Goal: Information Seeking & Learning: Check status

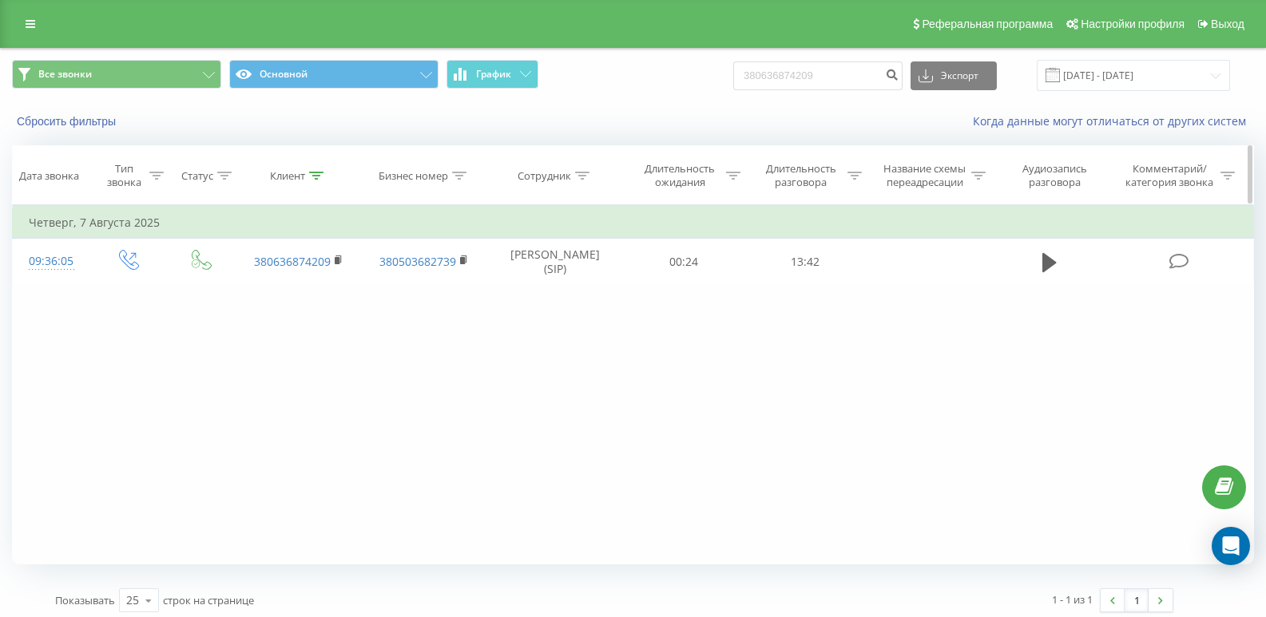
click at [310, 174] on icon at bounding box center [316, 176] width 14 height 8
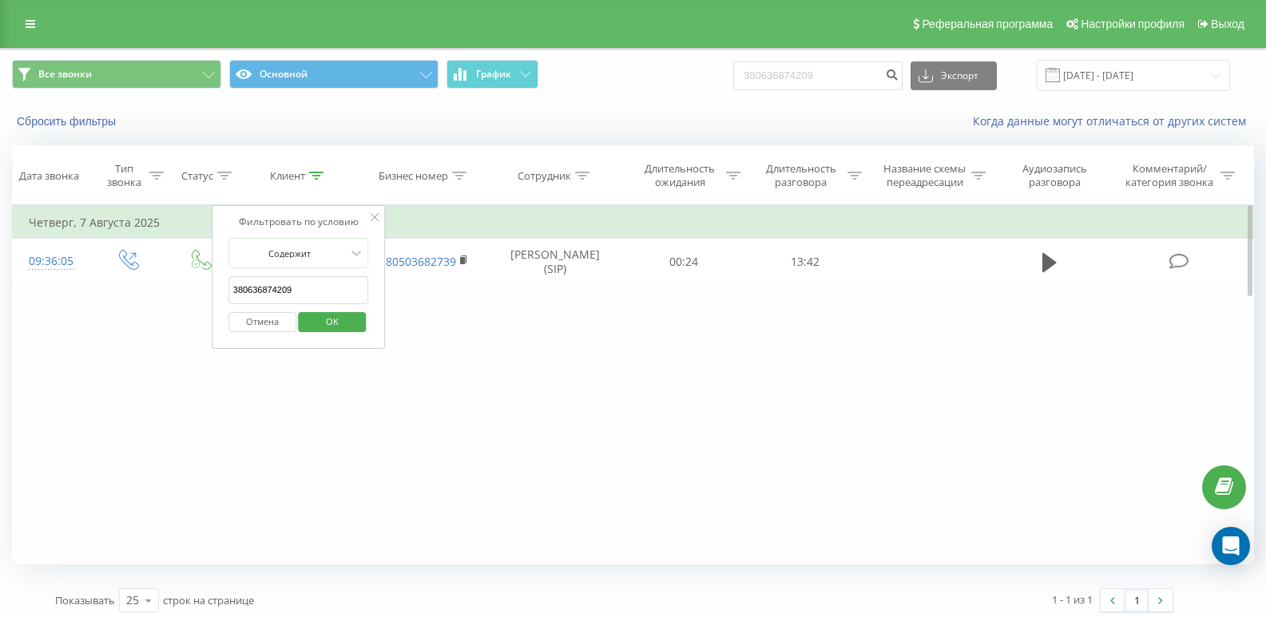
drag, startPoint x: 307, startPoint y: 291, endPoint x: 101, endPoint y: 298, distance: 206.1
click at [101, 298] on div "Фильтровать по условию Равно Введите значение Отмена OK Фильтровать по условию …" at bounding box center [633, 384] width 1242 height 359
click at [757, 78] on input "[DATE] - [DATE]" at bounding box center [1133, 75] width 193 height 31
paste input "380638455379"
drag, startPoint x: 339, startPoint y: 303, endPoint x: 338, endPoint y: 315, distance: 12.0
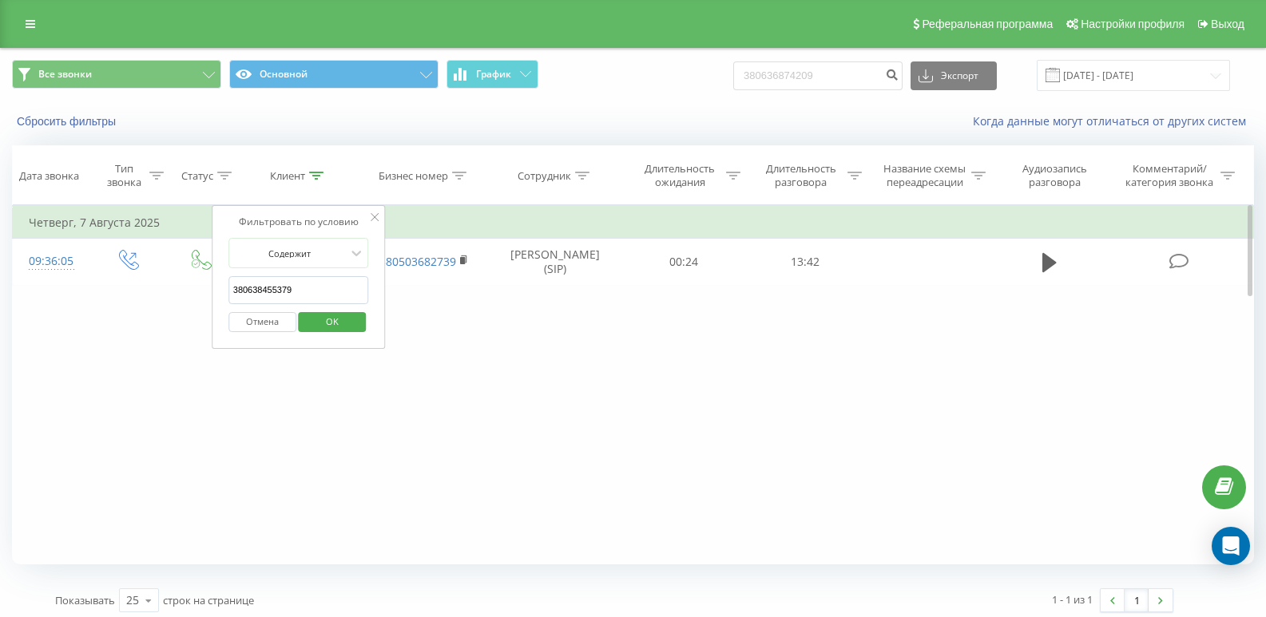
click at [338, 303] on input "380638455379" at bounding box center [298, 290] width 141 height 28
type input "380638455379"
drag, startPoint x: 337, startPoint y: 322, endPoint x: 371, endPoint y: 327, distance: 34.7
click at [337, 323] on span "OK" at bounding box center [332, 321] width 45 height 25
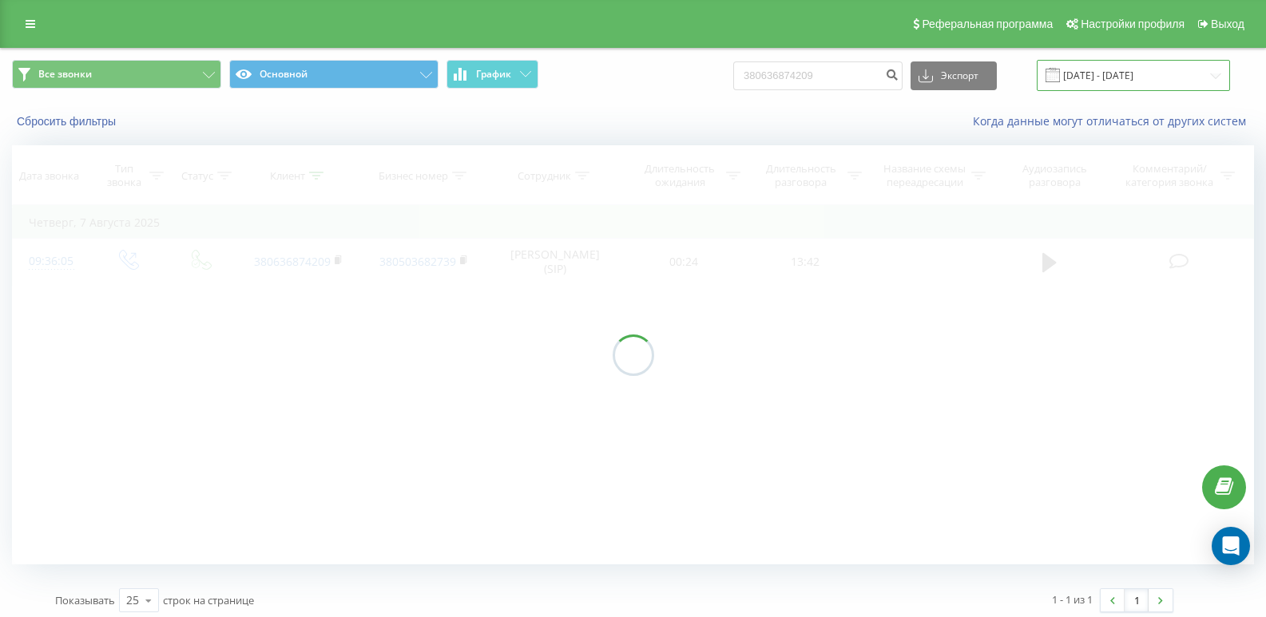
click at [757, 72] on input "[DATE] - [DATE]" at bounding box center [1133, 75] width 193 height 31
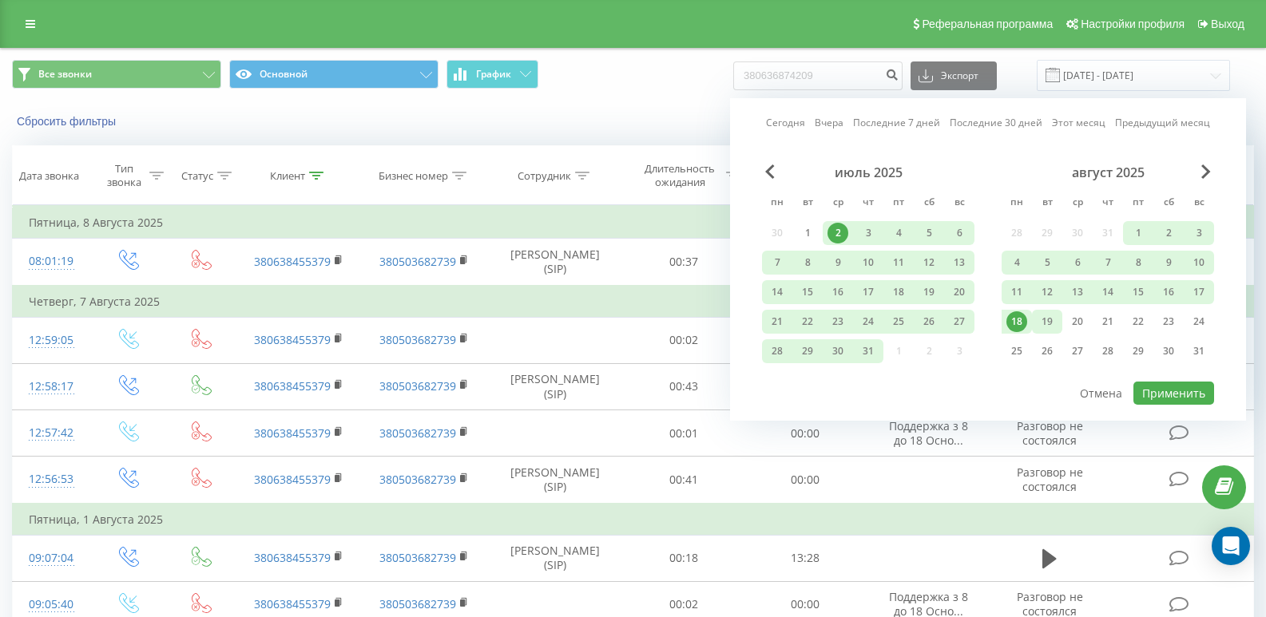
click at [757, 330] on div "19" at bounding box center [1047, 321] width 21 height 21
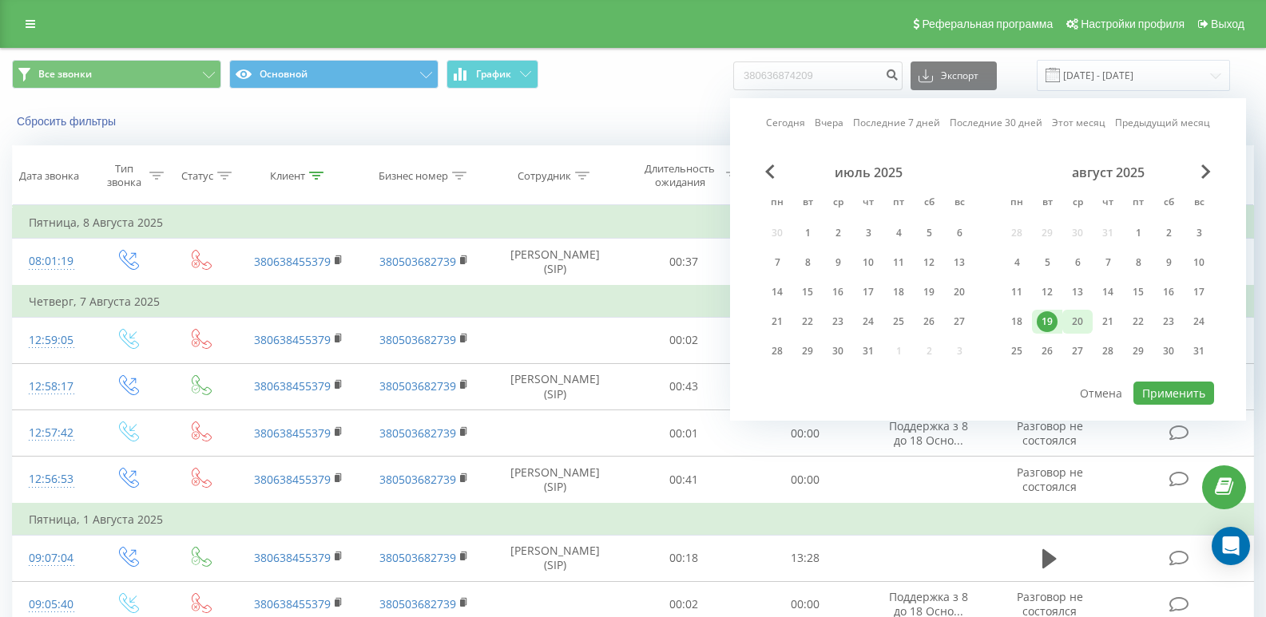
click at [757, 322] on div "20" at bounding box center [1077, 321] width 21 height 21
click at [757, 260] on div "9" at bounding box center [837, 262] width 21 height 21
click at [757, 318] on div "20" at bounding box center [1077, 321] width 21 height 21
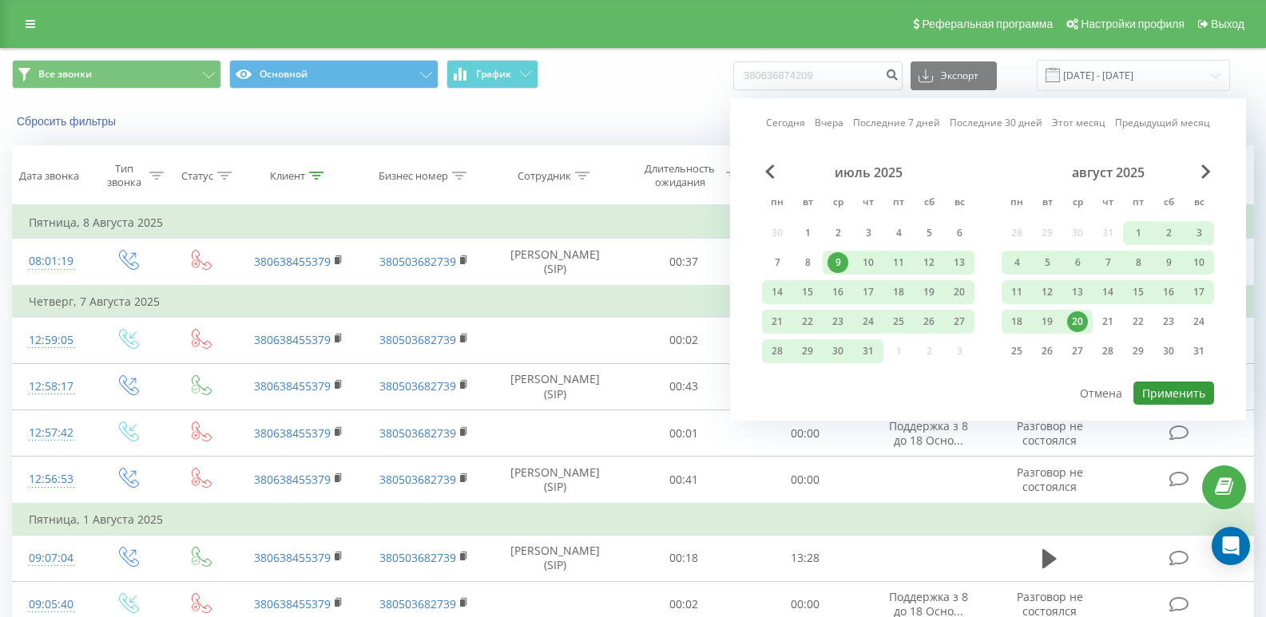
click at [757, 399] on button "Применить" at bounding box center [1173, 393] width 81 height 23
type input "[DATE] - [DATE]"
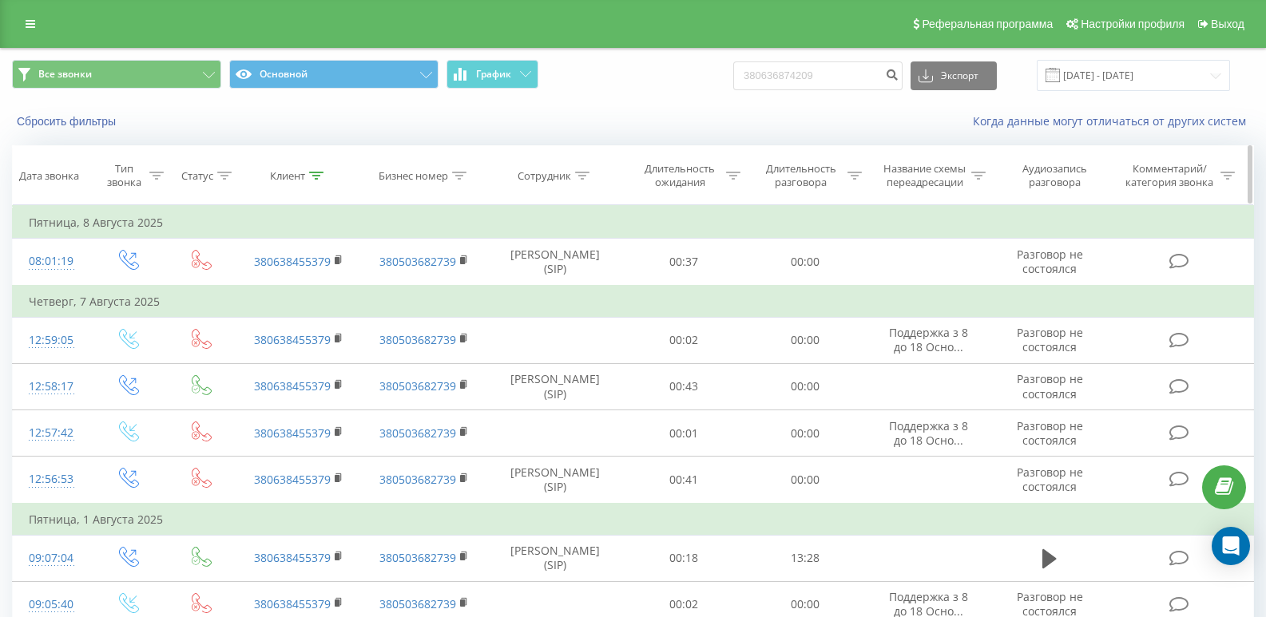
click at [317, 169] on div at bounding box center [316, 176] width 14 height 14
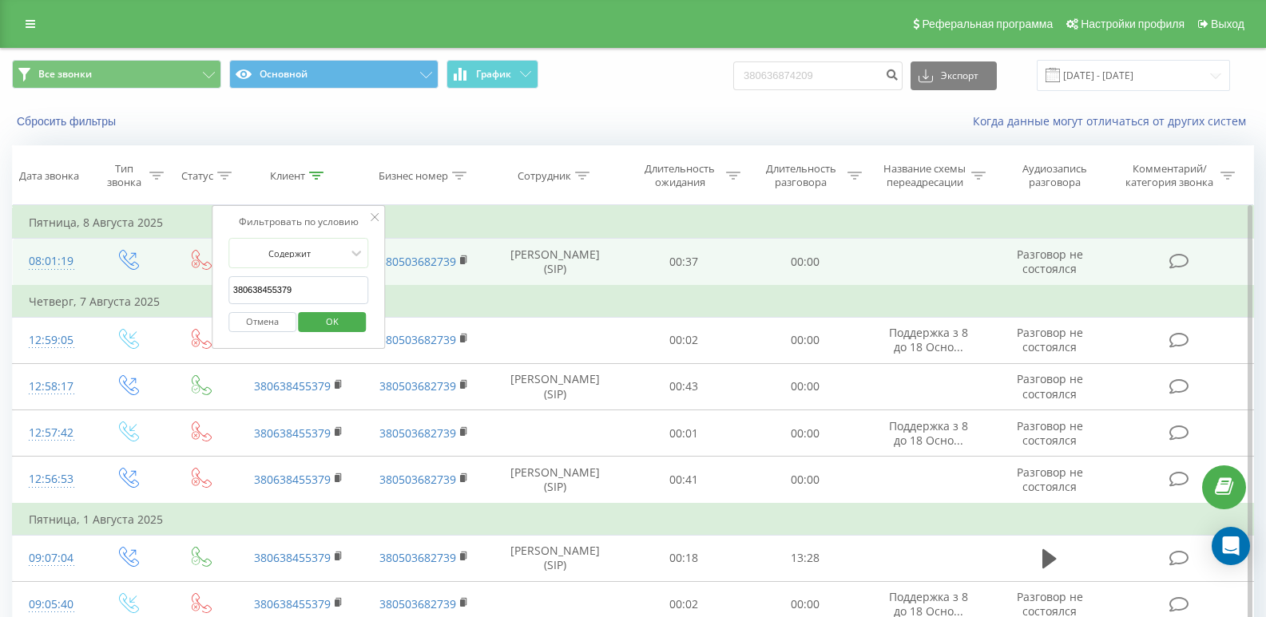
drag, startPoint x: 330, startPoint y: 289, endPoint x: 157, endPoint y: 292, distance: 173.3
click at [162, 293] on table "Фильтровать по условию Равно Введите значение Отмена OK Фильтровать по условию …" at bounding box center [633, 440] width 1242 height 470
paste input "380992537022"
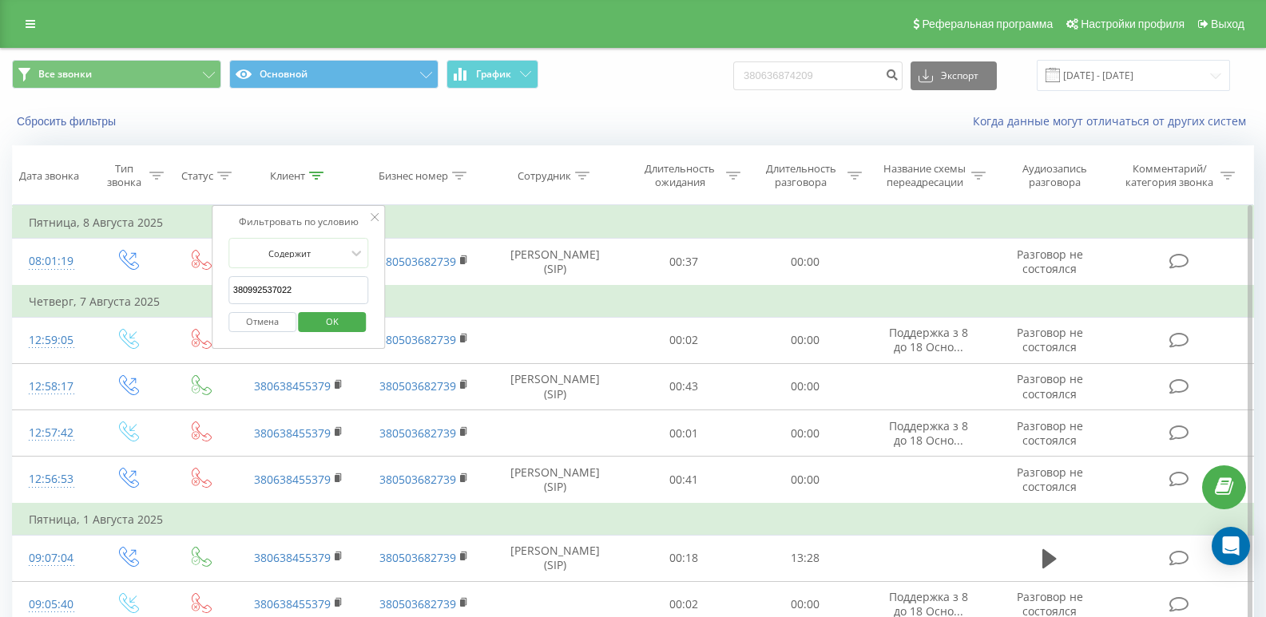
type input "380992537022"
click at [337, 317] on span "OK" at bounding box center [332, 321] width 45 height 25
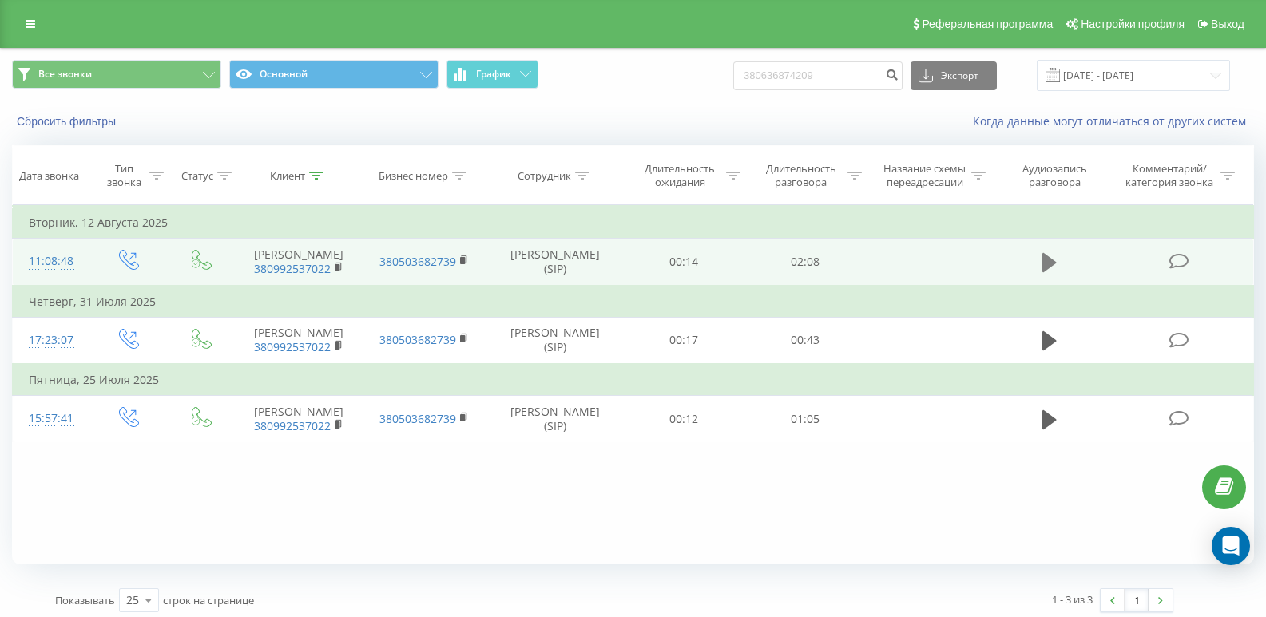
click at [757, 272] on button at bounding box center [1049, 263] width 24 height 24
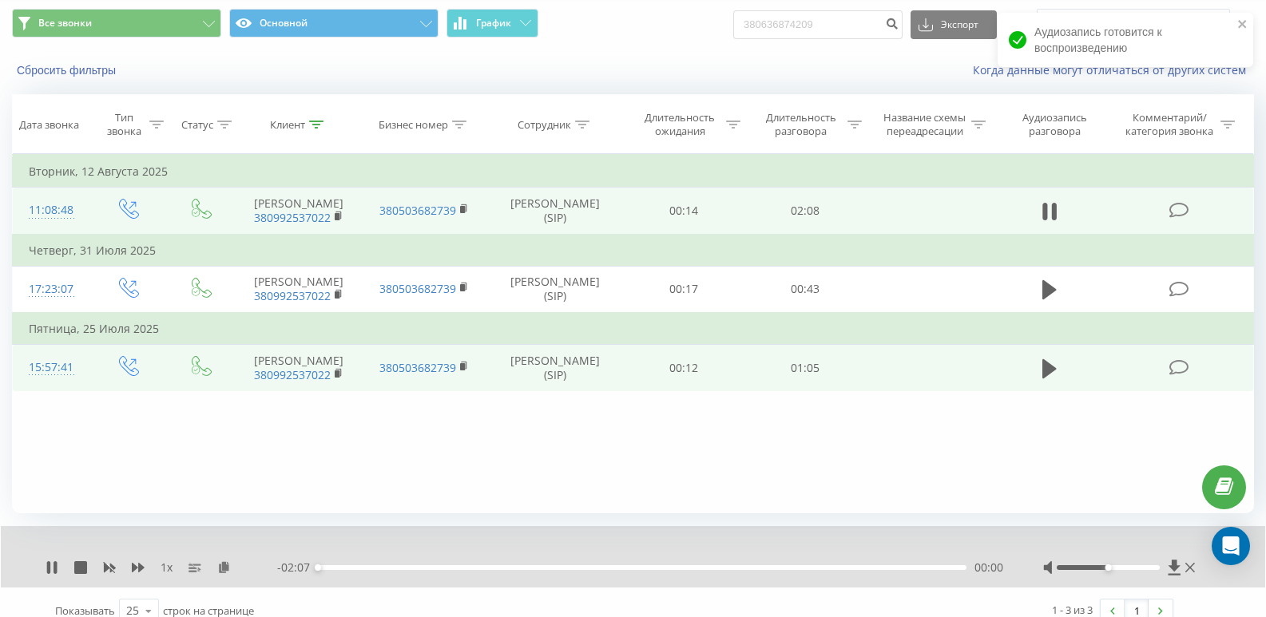
scroll to position [69, 0]
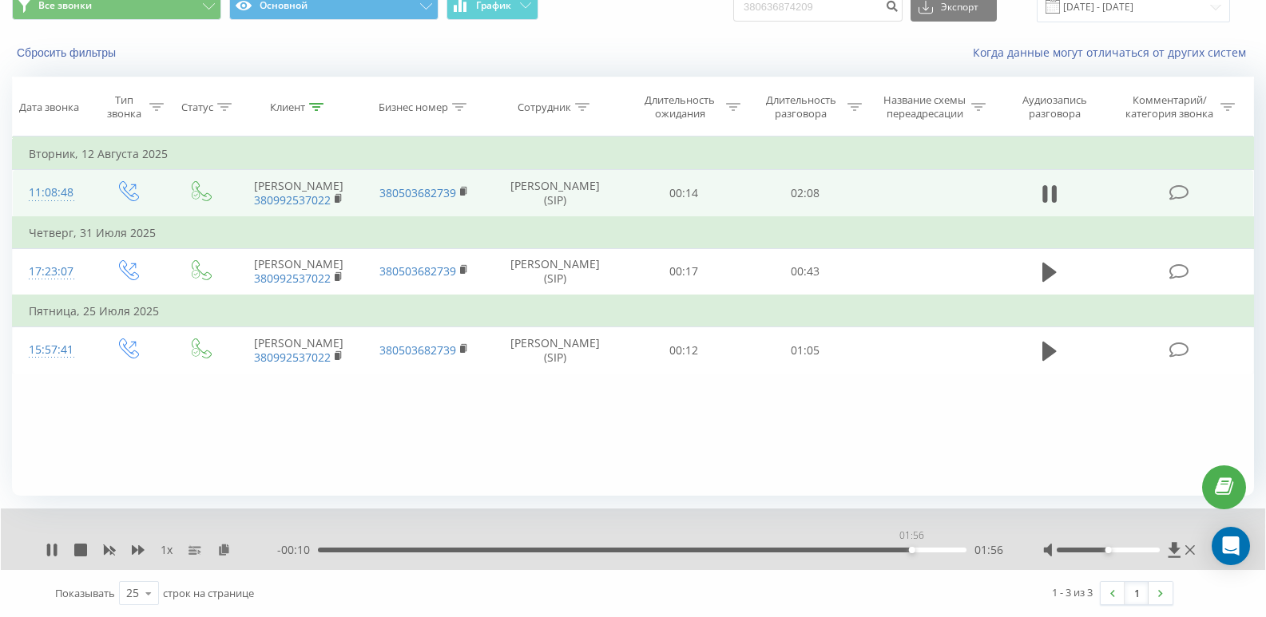
click at [757, 551] on div "01:56" at bounding box center [642, 550] width 648 height 5
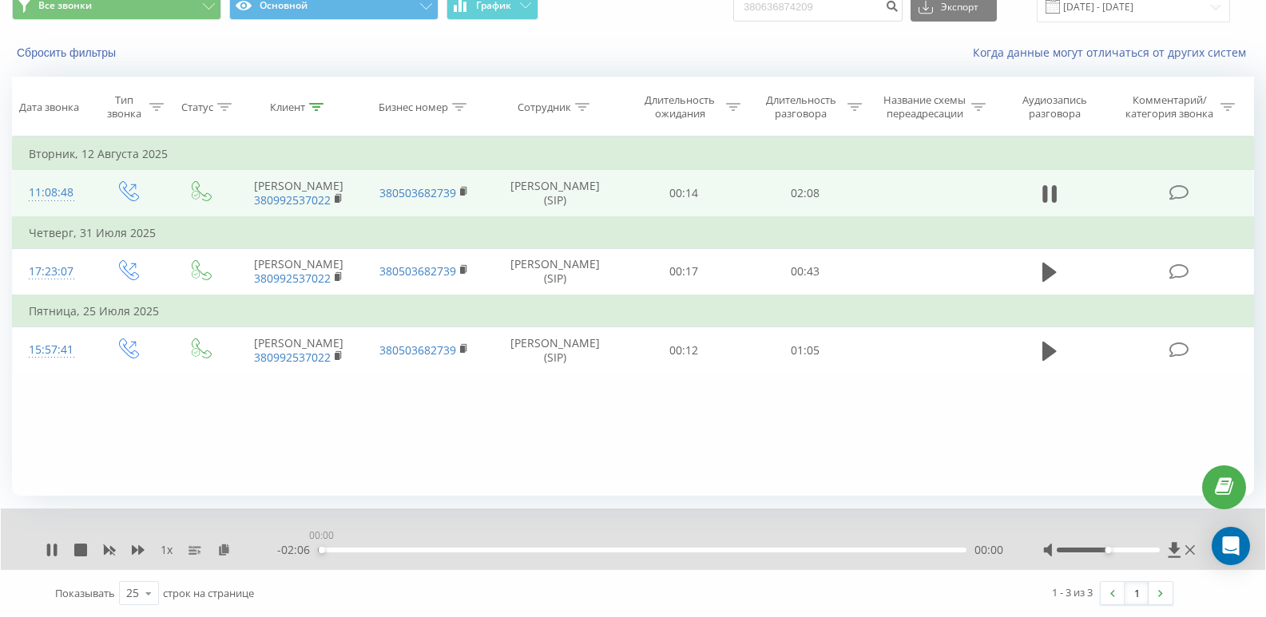
click at [321, 550] on div "00:00" at bounding box center [642, 550] width 648 height 5
click at [55, 549] on icon at bounding box center [55, 550] width 3 height 13
click at [228, 544] on icon at bounding box center [224, 549] width 14 height 11
click at [54, 545] on icon at bounding box center [52, 550] width 13 height 13
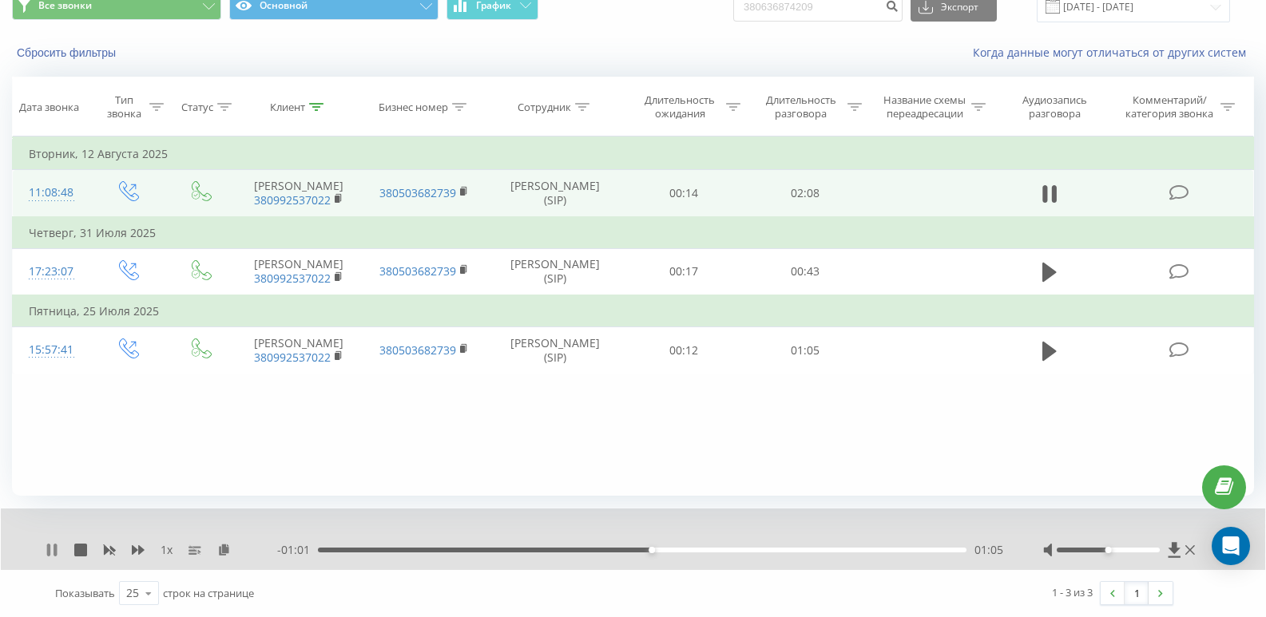
click at [52, 551] on icon at bounding box center [52, 550] width 13 height 13
click at [50, 553] on icon at bounding box center [52, 550] width 10 height 13
click at [319, 101] on div at bounding box center [316, 108] width 14 height 14
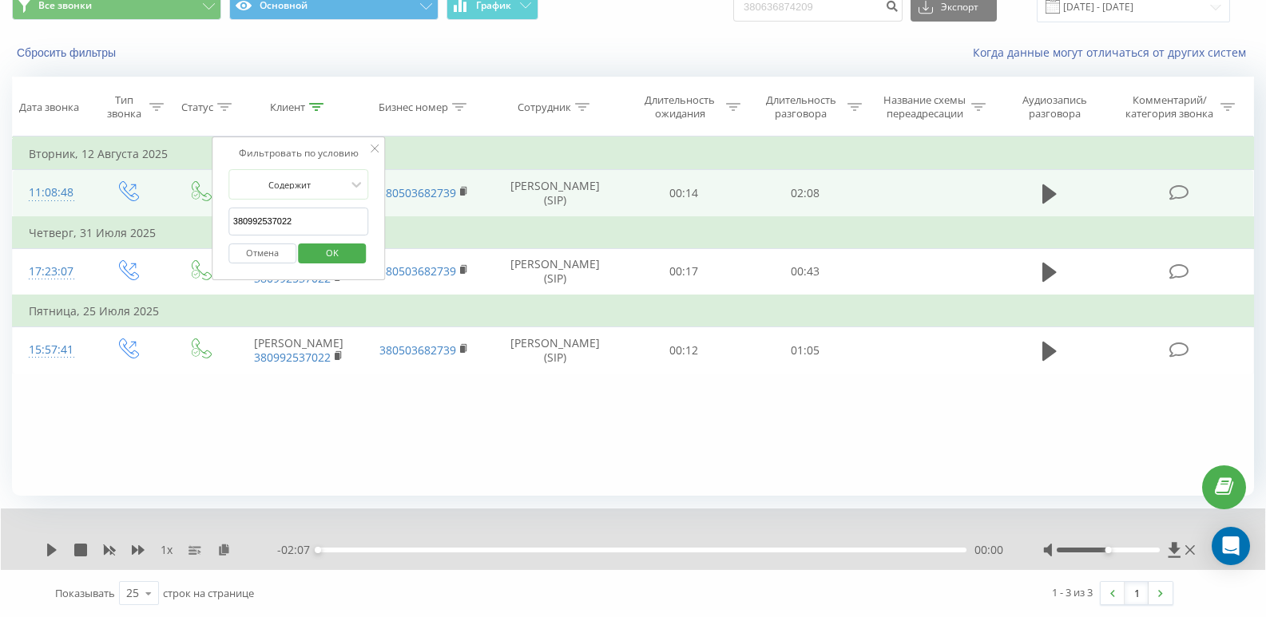
drag, startPoint x: 312, startPoint y: 211, endPoint x: 134, endPoint y: 228, distance: 178.9
click at [137, 227] on table "Фильтровать по условию Равно Введите значение Отмена OK Фильтровать по условию …" at bounding box center [633, 255] width 1242 height 237
paste input "380990173699"
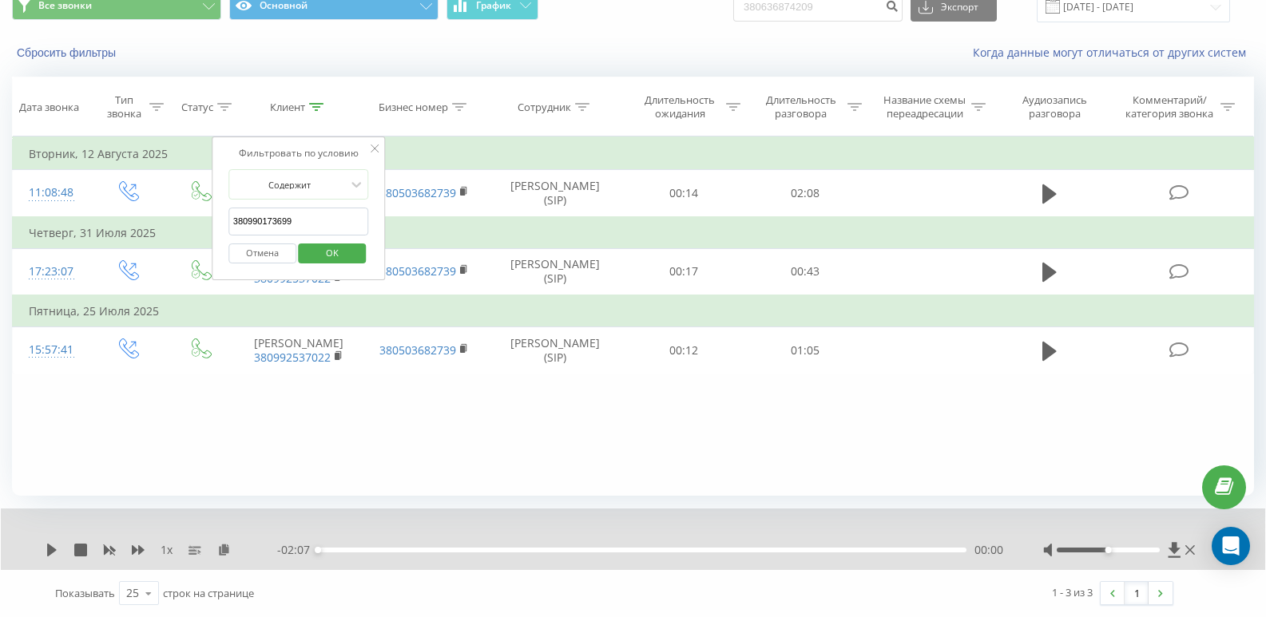
type input "380990173699"
click at [353, 259] on span "OK" at bounding box center [332, 252] width 45 height 25
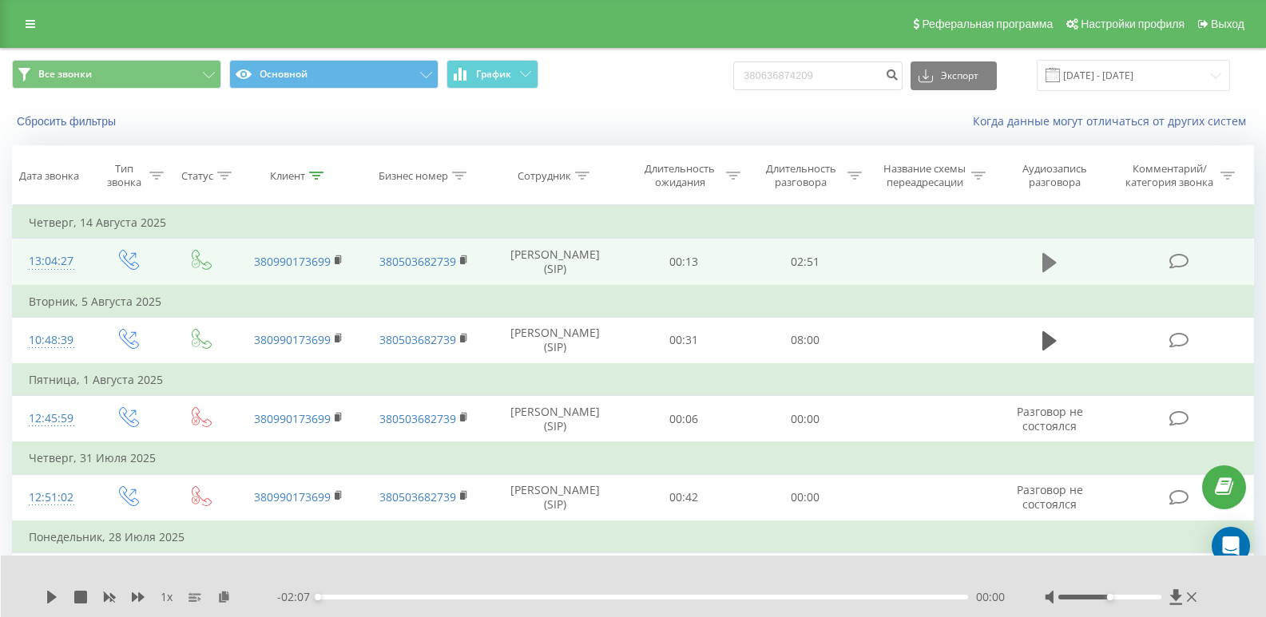
click at [757, 264] on icon at bounding box center [1049, 263] width 14 height 22
click at [757, 593] on div "00:00" at bounding box center [643, 597] width 650 height 5
click at [757, 593] on div "02:43" at bounding box center [643, 597] width 650 height 5
click at [757, 269] on icon at bounding box center [1049, 262] width 14 height 19
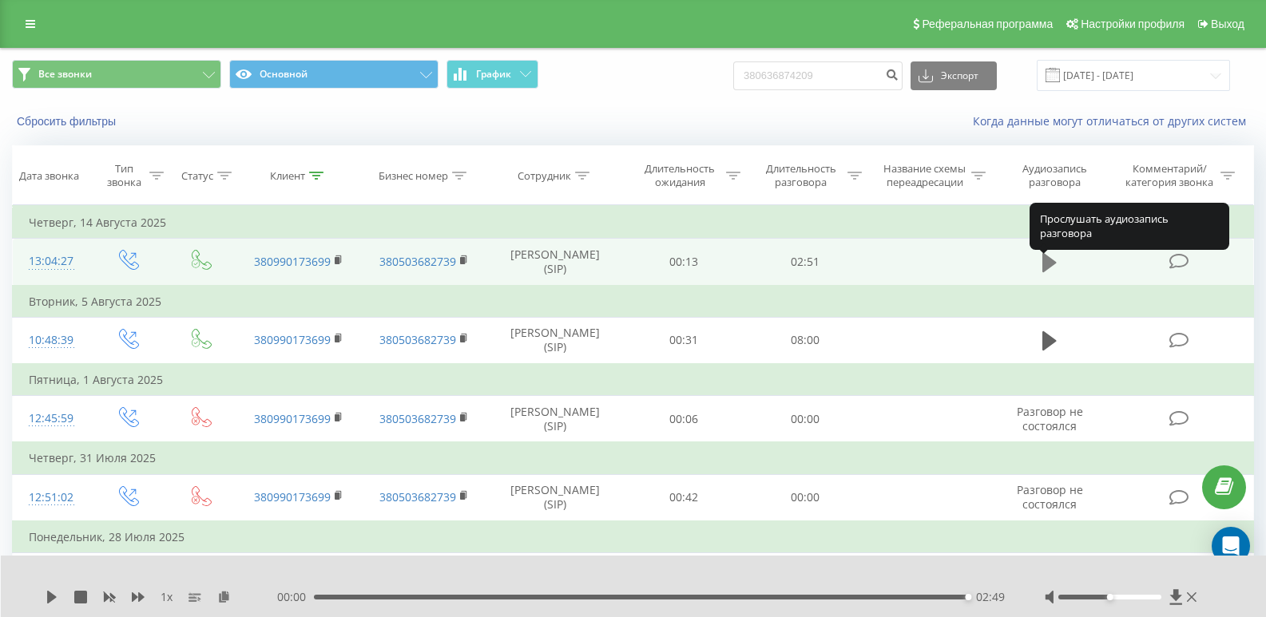
click at [757, 264] on icon at bounding box center [1049, 262] width 14 height 19
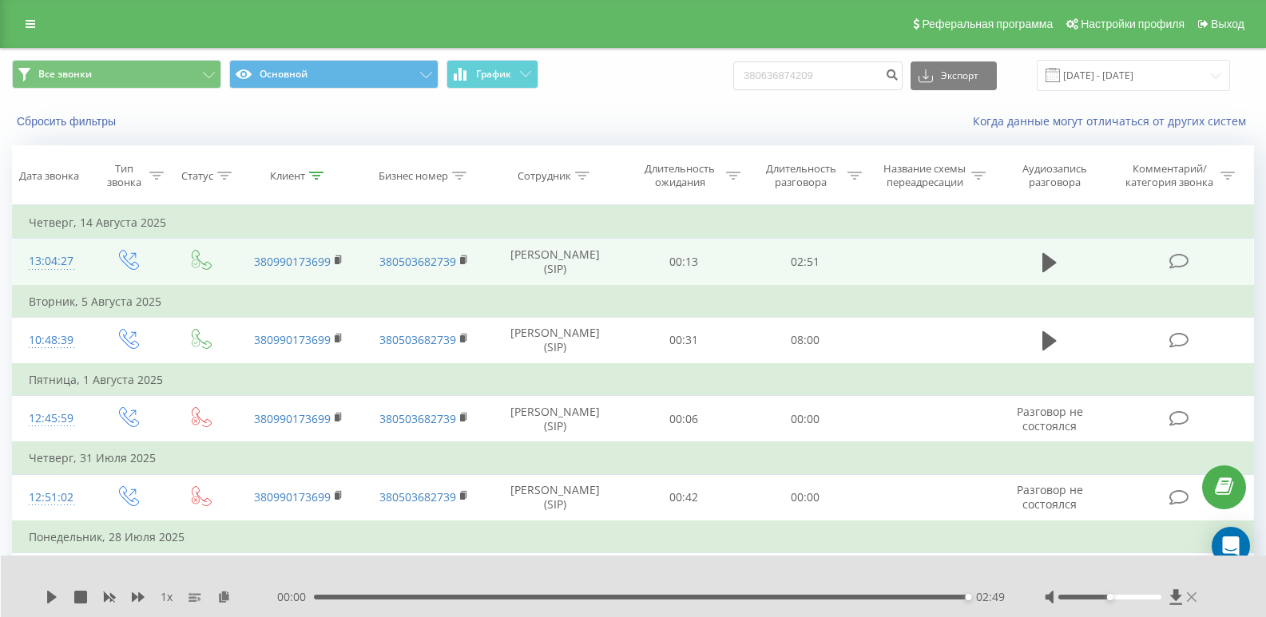
click at [757, 593] on icon at bounding box center [1192, 597] width 10 height 13
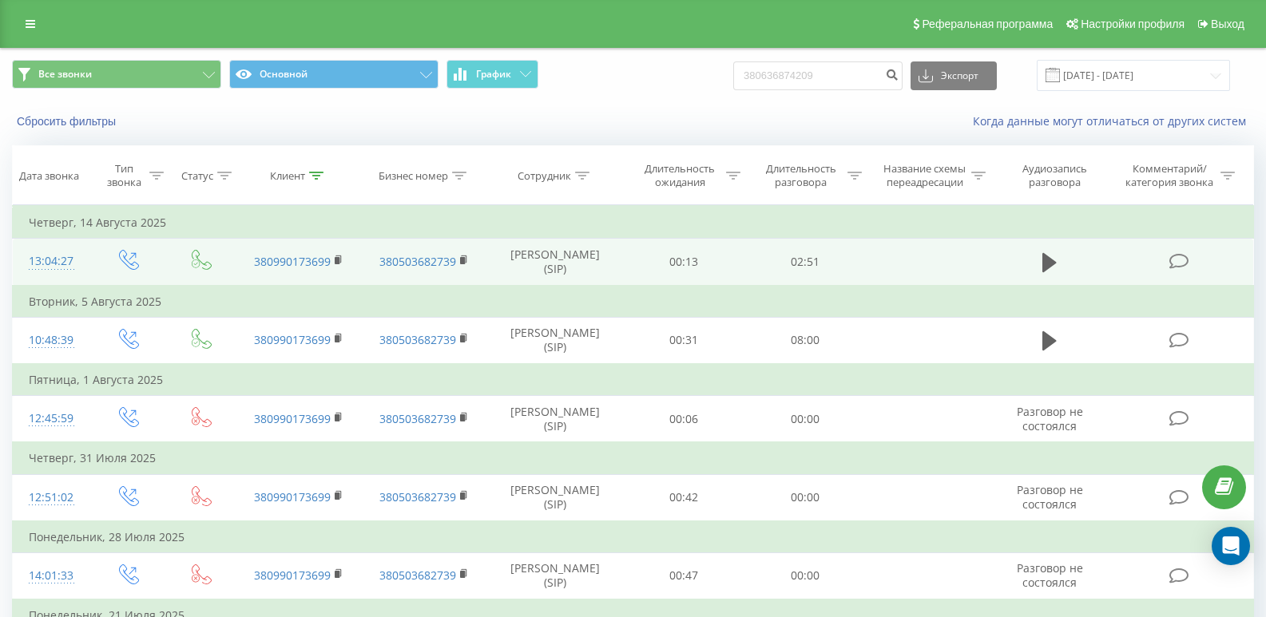
click at [757, 285] on td at bounding box center [1049, 262] width 117 height 47
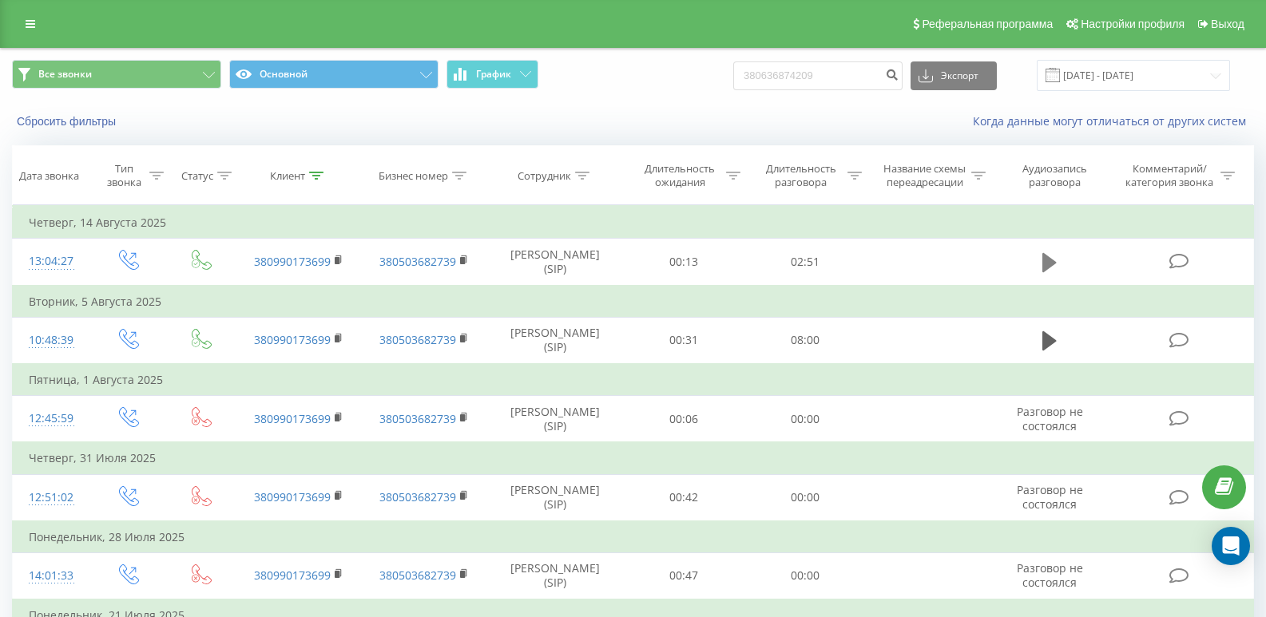
click at [757, 270] on icon at bounding box center [1049, 262] width 14 height 19
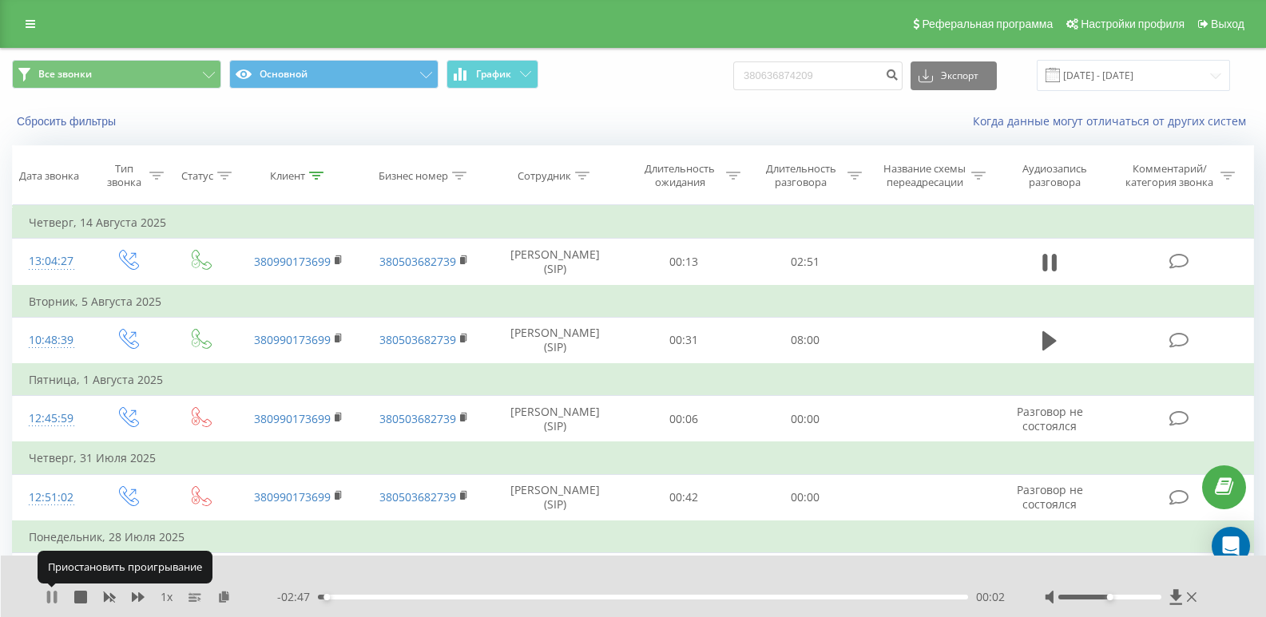
click at [50, 593] on icon at bounding box center [48, 597] width 3 height 13
click at [220, 589] on div "1 x" at bounding box center [162, 597] width 232 height 16
click at [231, 592] on div "1 x" at bounding box center [162, 597] width 232 height 16
click at [228, 593] on icon at bounding box center [224, 596] width 14 height 11
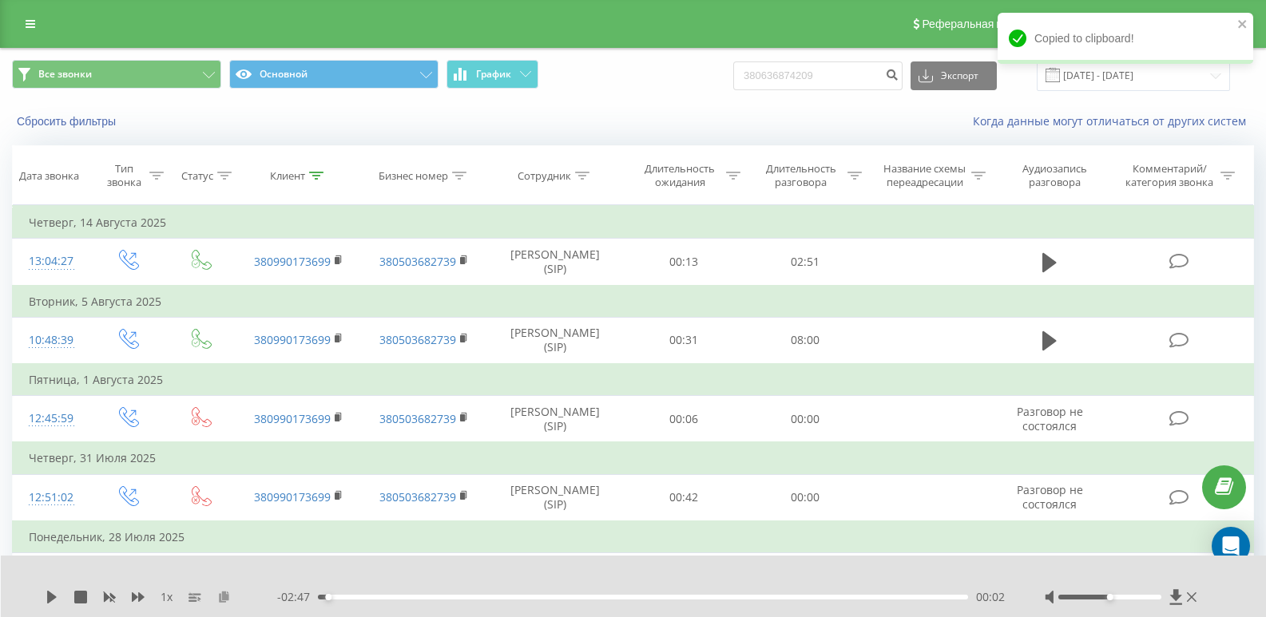
click at [228, 593] on icon at bounding box center [224, 596] width 14 height 11
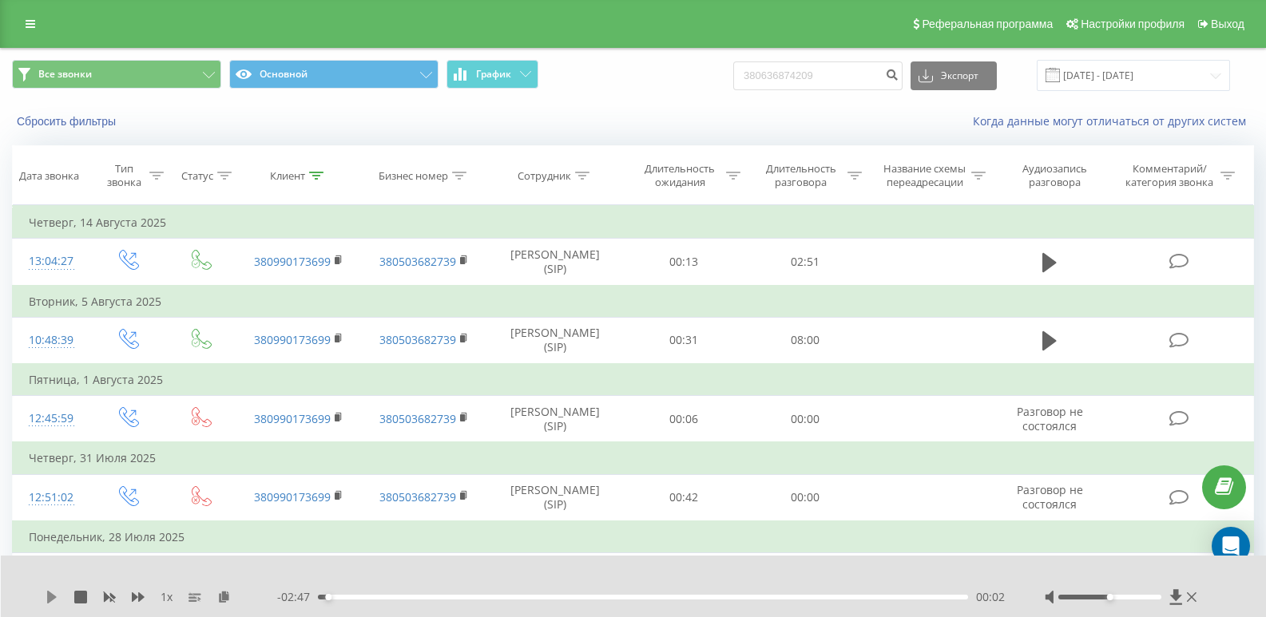
click at [48, 593] on icon at bounding box center [52, 597] width 10 height 13
click at [757, 593] on icon at bounding box center [1192, 597] width 10 height 13
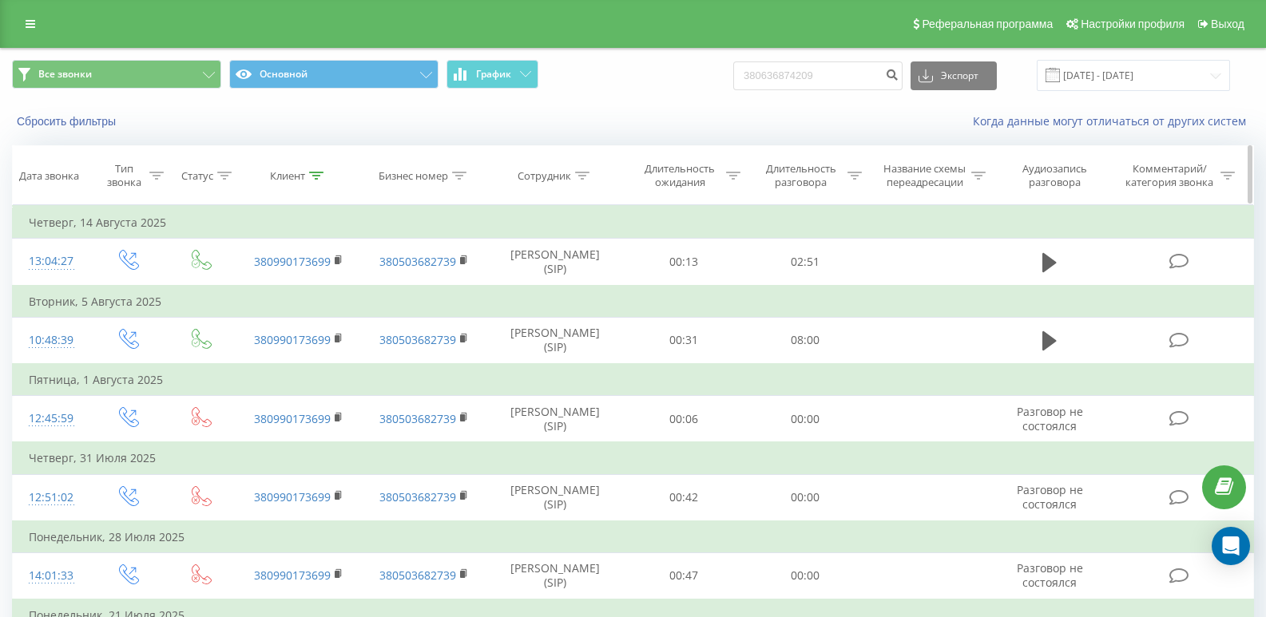
click at [319, 174] on icon at bounding box center [316, 176] width 14 height 8
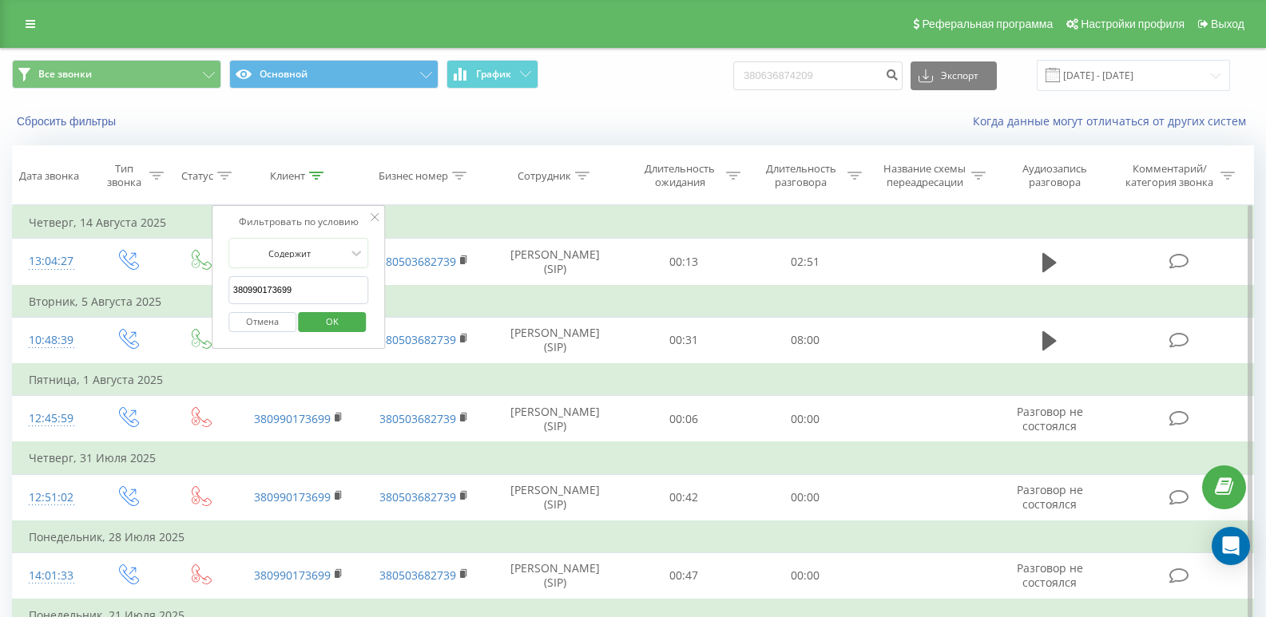
drag, startPoint x: 330, startPoint y: 290, endPoint x: 45, endPoint y: 306, distance: 285.6
click at [45, 306] on table "Фильтровать по условию Равно Введите значение Отмена OK Фильтровать по условию …" at bounding box center [633, 441] width 1242 height 473
paste input "380962384927"
type input "380962384927"
click at [340, 326] on span "OK" at bounding box center [332, 321] width 45 height 25
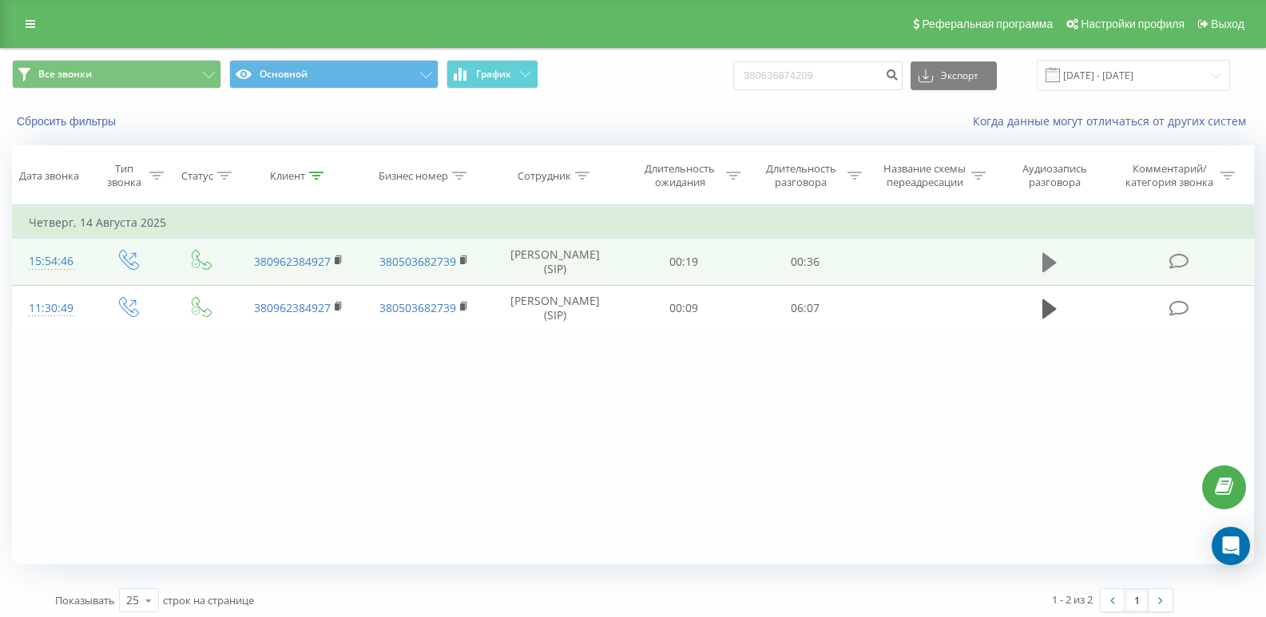
click at [757, 270] on icon at bounding box center [1049, 262] width 14 height 19
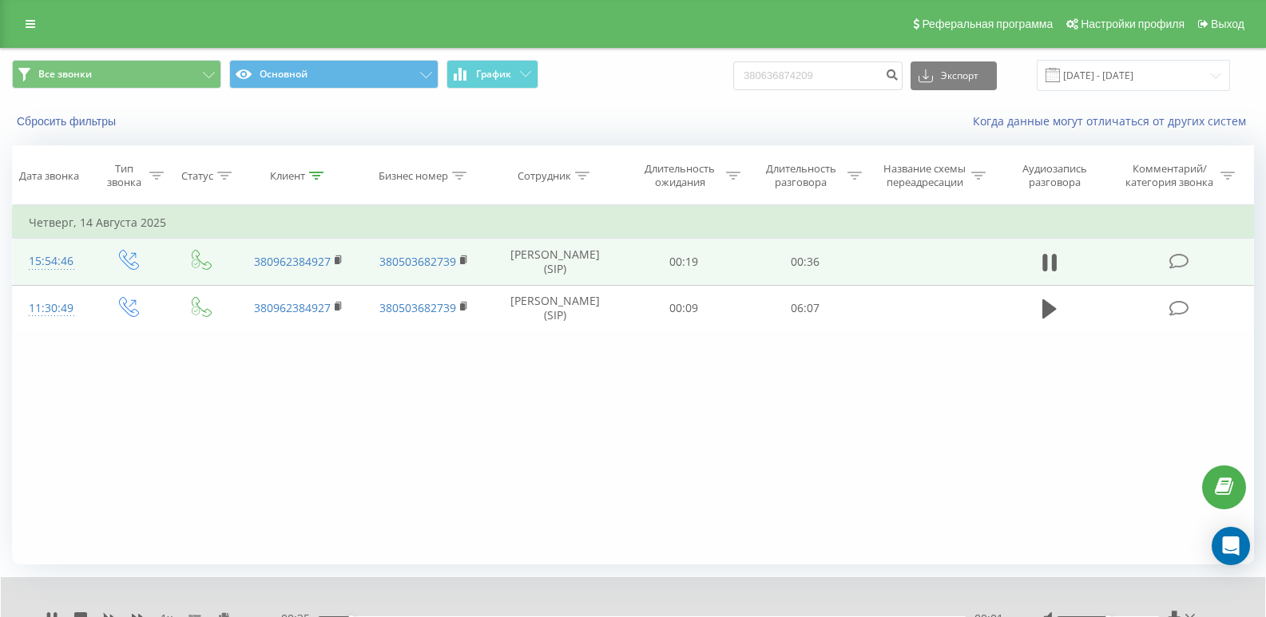
scroll to position [69, 0]
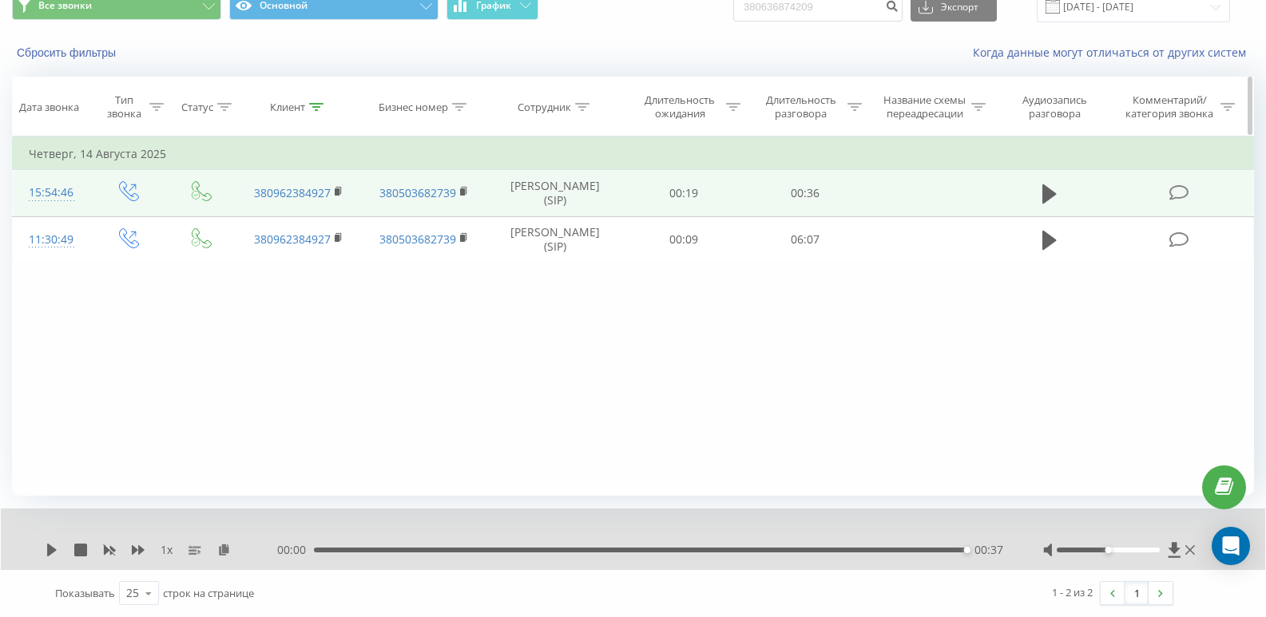
click at [319, 105] on icon at bounding box center [316, 107] width 14 height 8
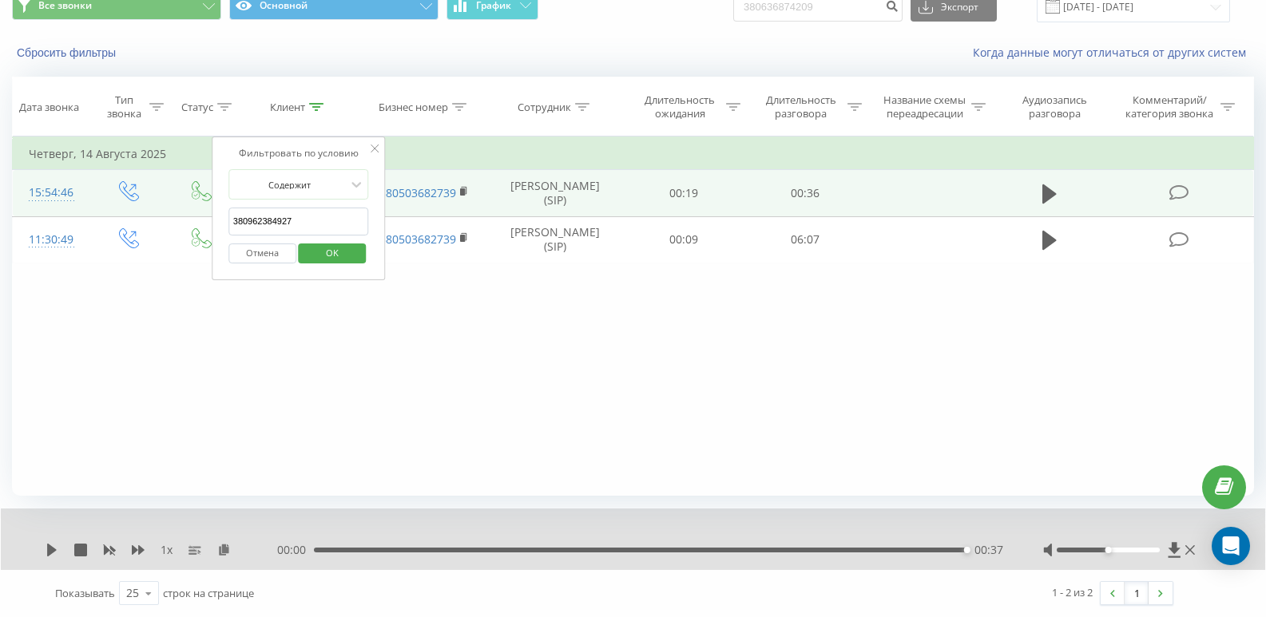
drag, startPoint x: 307, startPoint y: 221, endPoint x: 164, endPoint y: 227, distance: 143.9
click at [164, 227] on table "Фильтровать по условию Равно Введите значение Отмена OK Фильтровать по условию …" at bounding box center [633, 200] width 1242 height 127
paste input "380506892566"
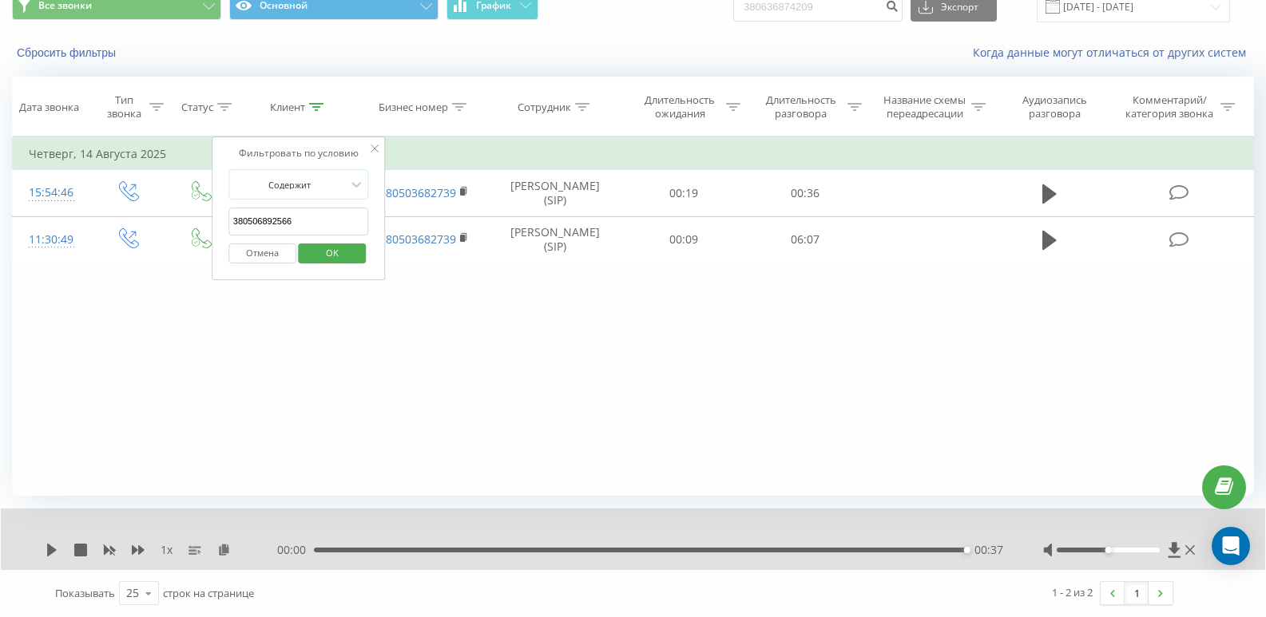
type input "380506892566"
click at [330, 248] on span "OK" at bounding box center [332, 252] width 45 height 25
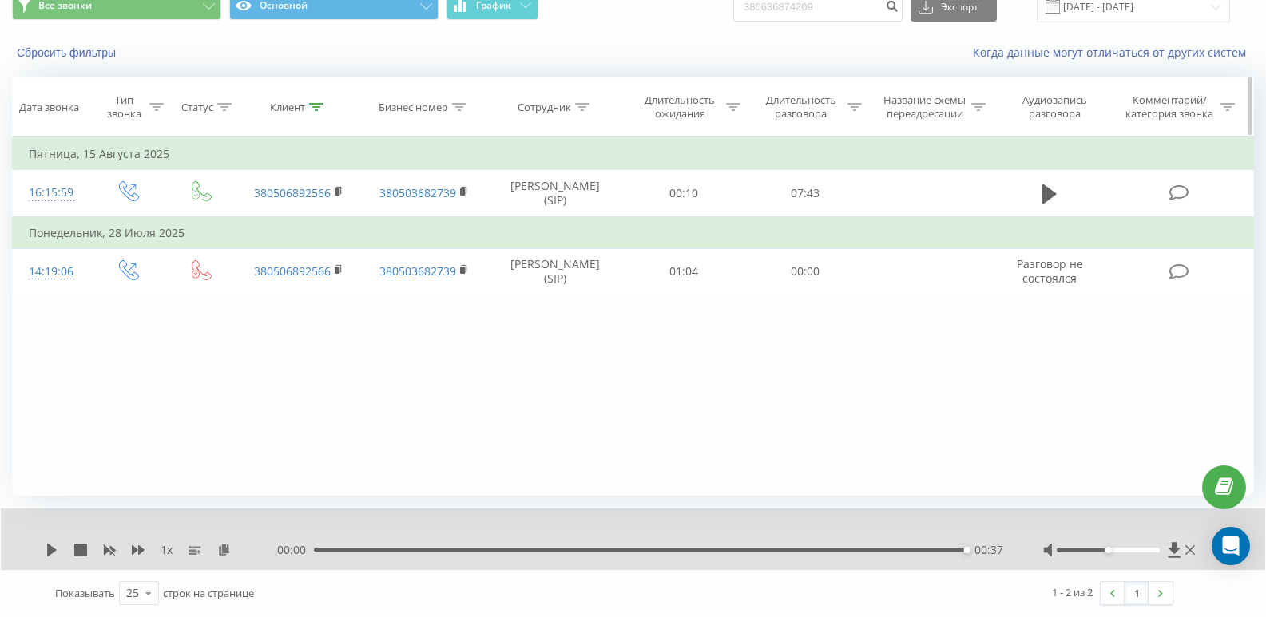
click at [312, 110] on icon at bounding box center [316, 107] width 14 height 8
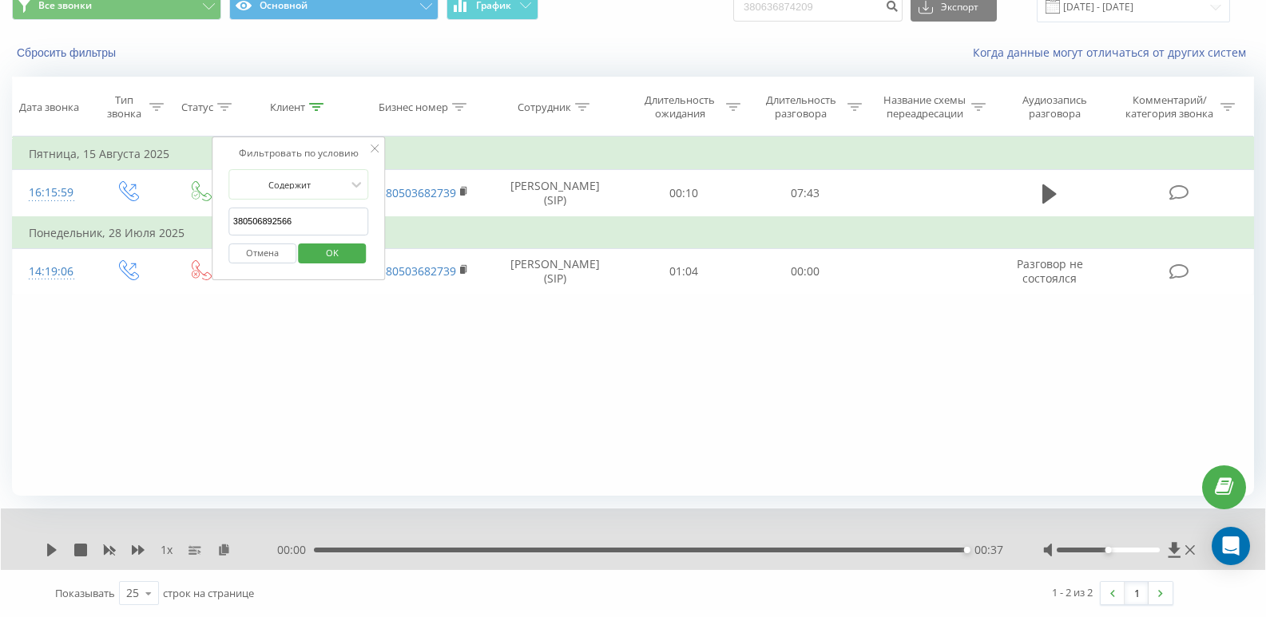
drag, startPoint x: 292, startPoint y: 227, endPoint x: 161, endPoint y: 241, distance: 132.6
click at [161, 241] on table "Фильтровать по условию Равно Введите значение Отмена OK Фильтровать по условию …" at bounding box center [633, 216] width 1242 height 159
paste input "380953151696"
type input "380953151696"
click at [335, 245] on span "OK" at bounding box center [332, 252] width 45 height 25
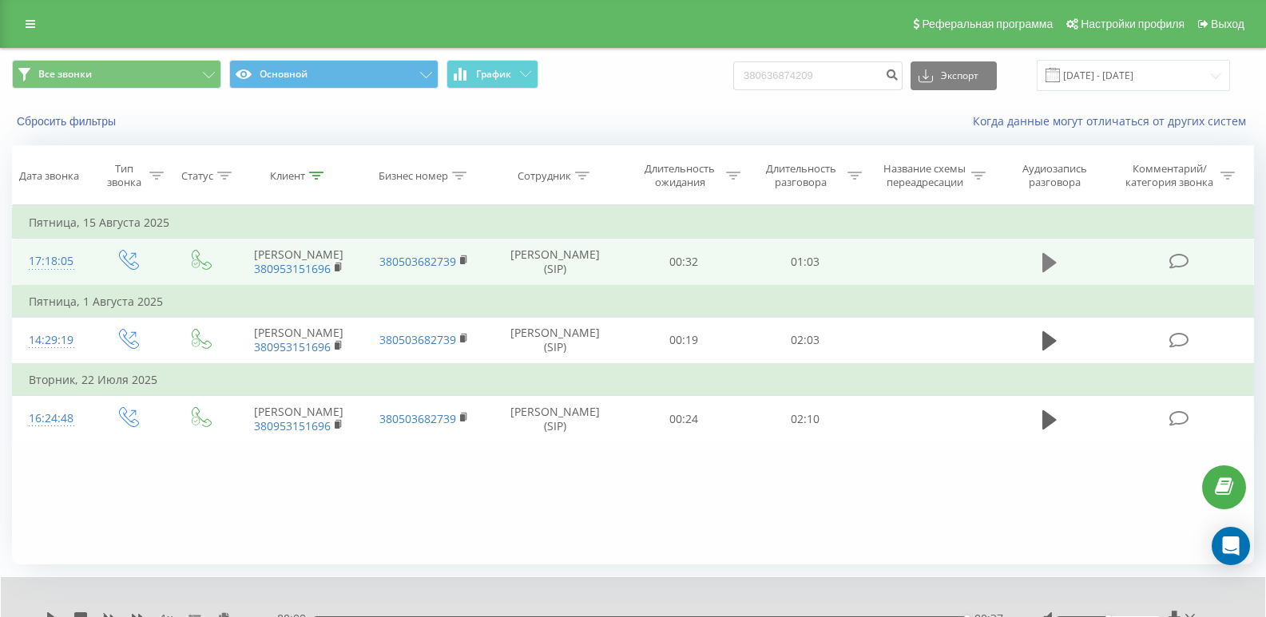
click at [757, 269] on button at bounding box center [1049, 263] width 24 height 24
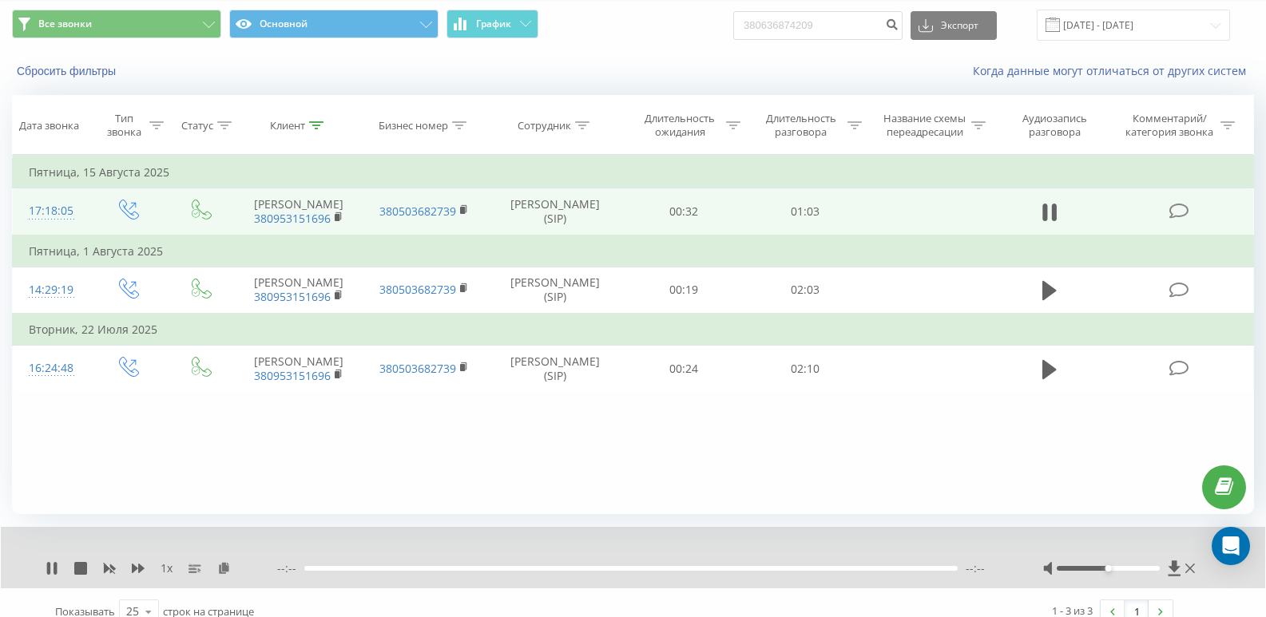
scroll to position [69, 0]
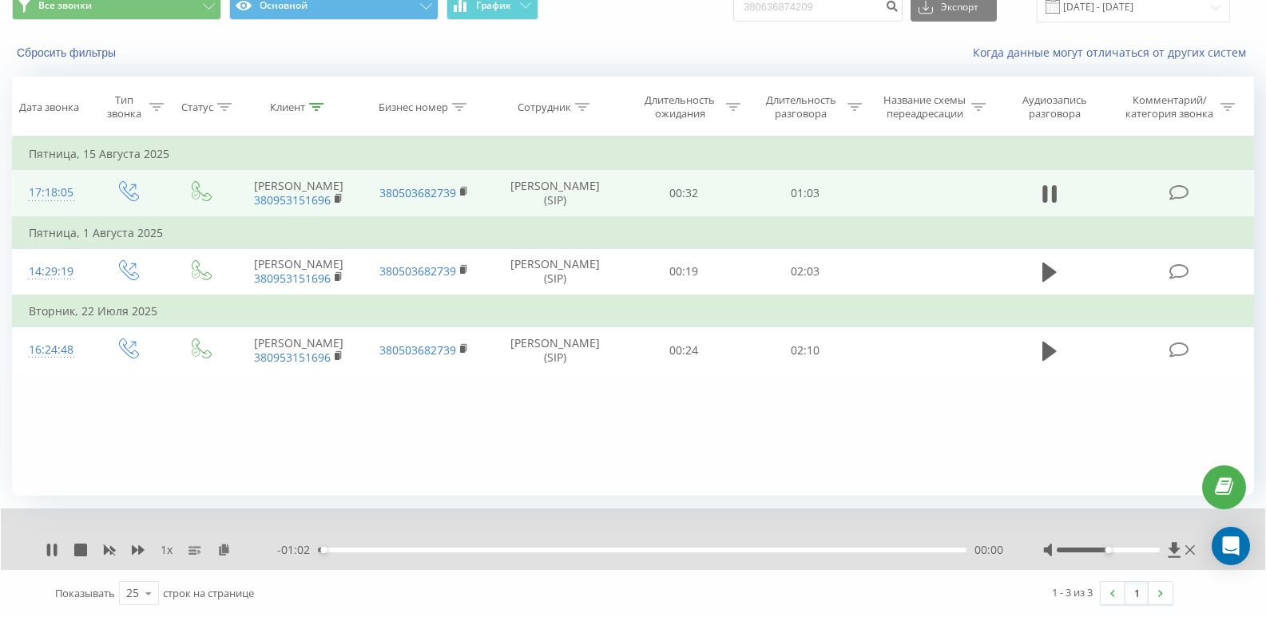
click at [216, 550] on div "1 x" at bounding box center [162, 550] width 232 height 16
click at [220, 552] on icon at bounding box center [224, 549] width 14 height 11
click at [54, 552] on icon at bounding box center [52, 550] width 13 height 13
click at [54, 545] on icon at bounding box center [52, 550] width 13 height 13
click at [52, 549] on icon at bounding box center [52, 550] width 13 height 13
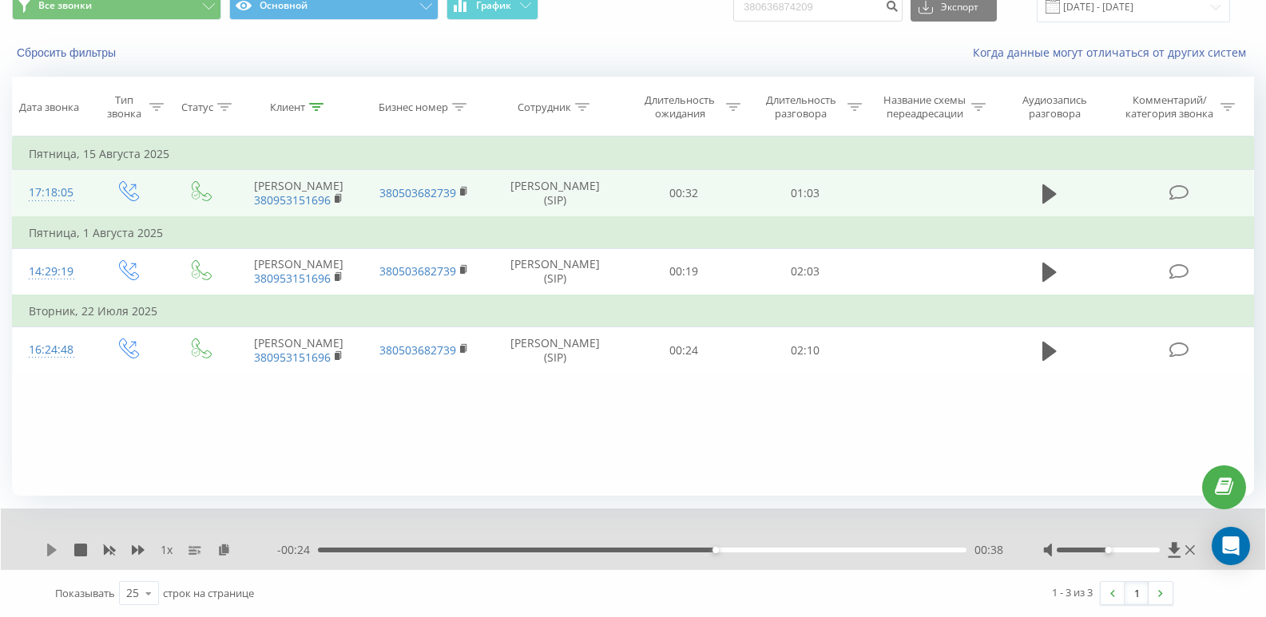
click at [46, 553] on icon at bounding box center [52, 550] width 13 height 13
click at [669, 553] on div "00:33" at bounding box center [642, 550] width 648 height 5
click at [582, 548] on div "00:25" at bounding box center [642, 550] width 648 height 5
click at [320, 103] on icon at bounding box center [316, 107] width 14 height 8
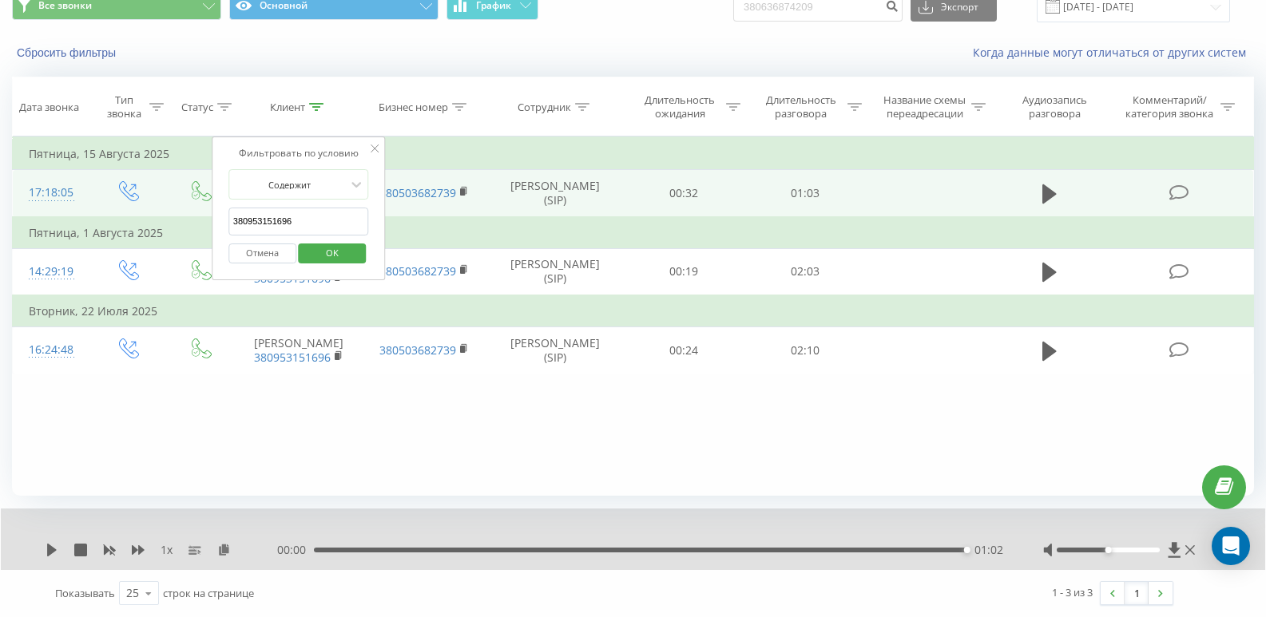
drag, startPoint x: 327, startPoint y: 220, endPoint x: 121, endPoint y: 237, distance: 206.8
click at [121, 237] on table "Фильтровать по условию Равно Введите значение Отмена OK Фильтровать по условию …" at bounding box center [633, 255] width 1242 height 237
paste input "380973497827"
type input "380973497827"
click at [331, 250] on span "OK" at bounding box center [332, 252] width 45 height 25
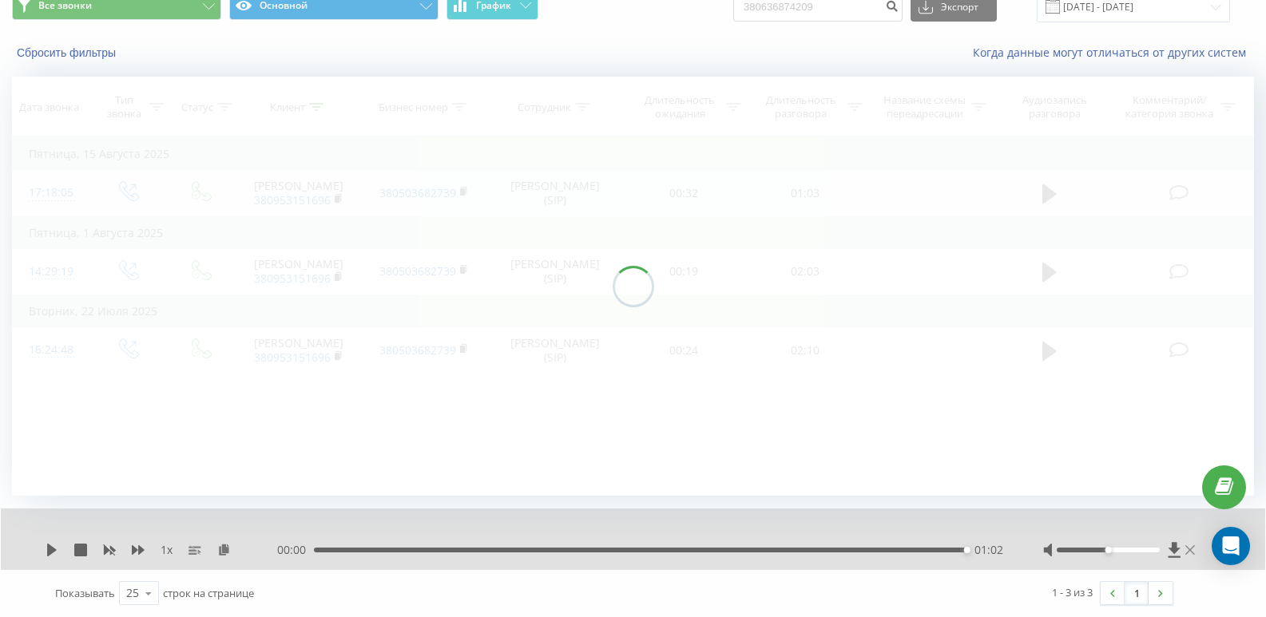
click at [757, 551] on icon at bounding box center [1190, 550] width 10 height 13
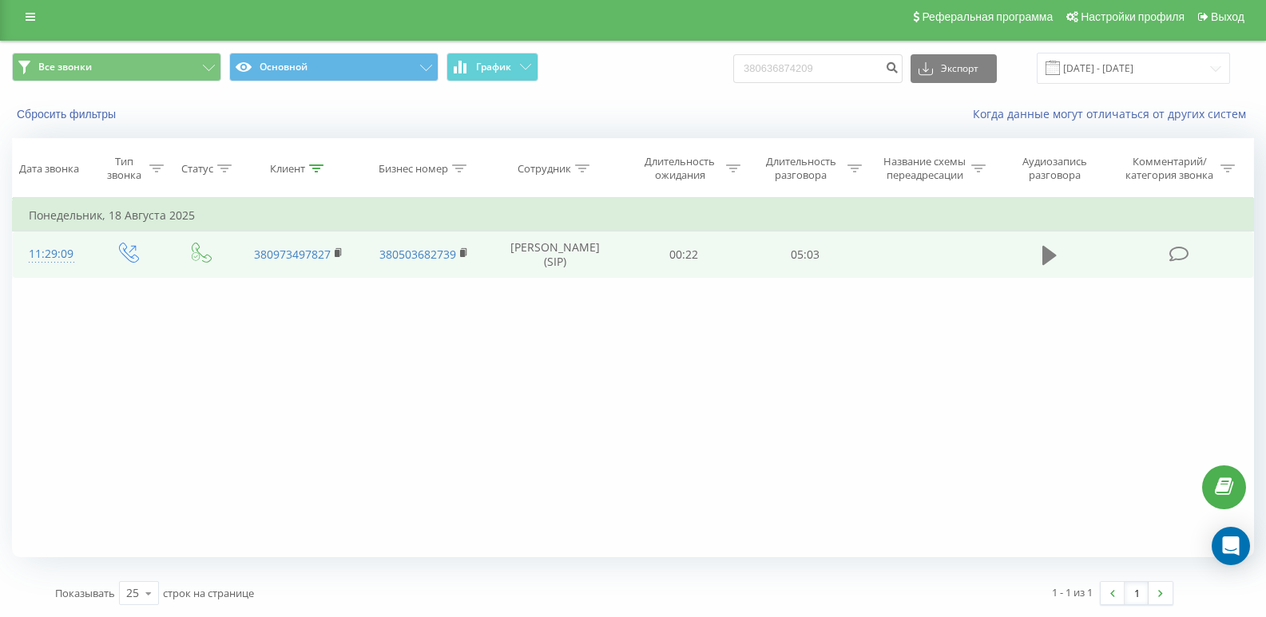
click at [757, 265] on icon at bounding box center [1049, 255] width 14 height 19
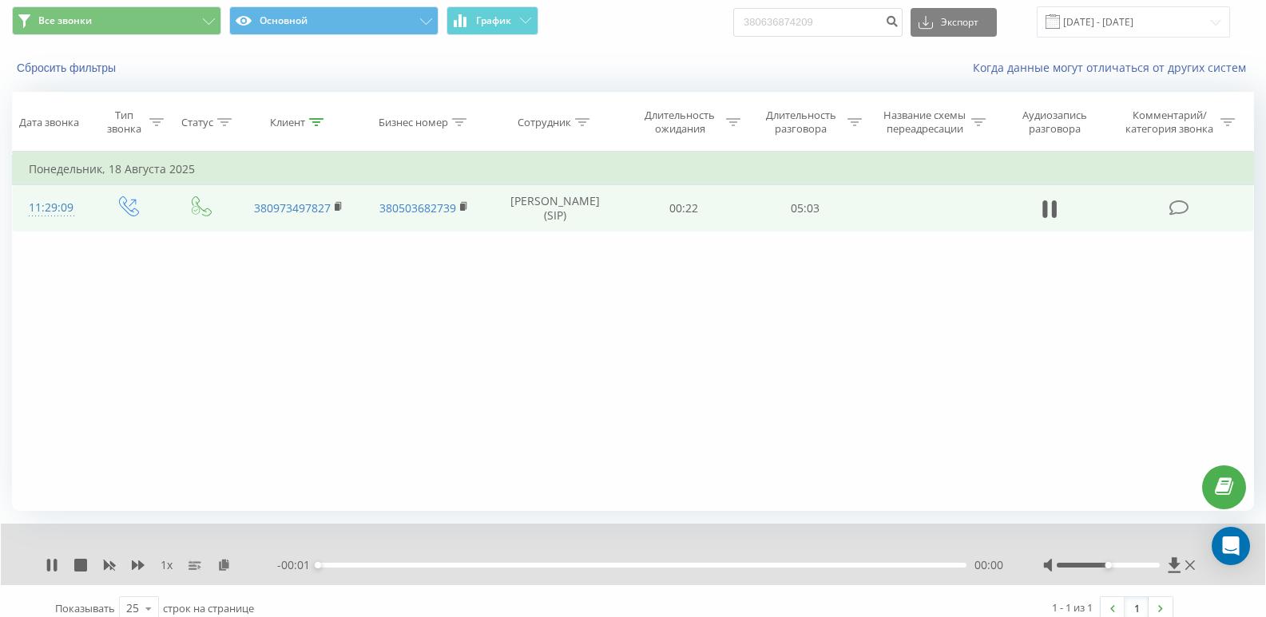
scroll to position [69, 0]
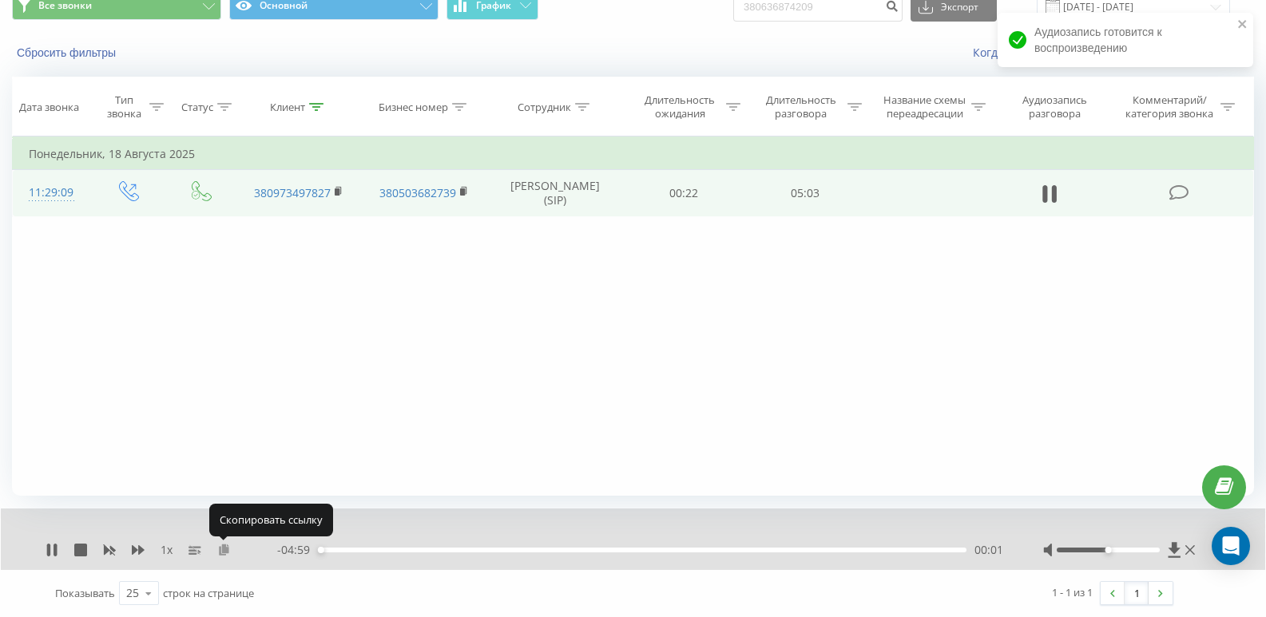
click at [228, 552] on icon at bounding box center [224, 549] width 14 height 11
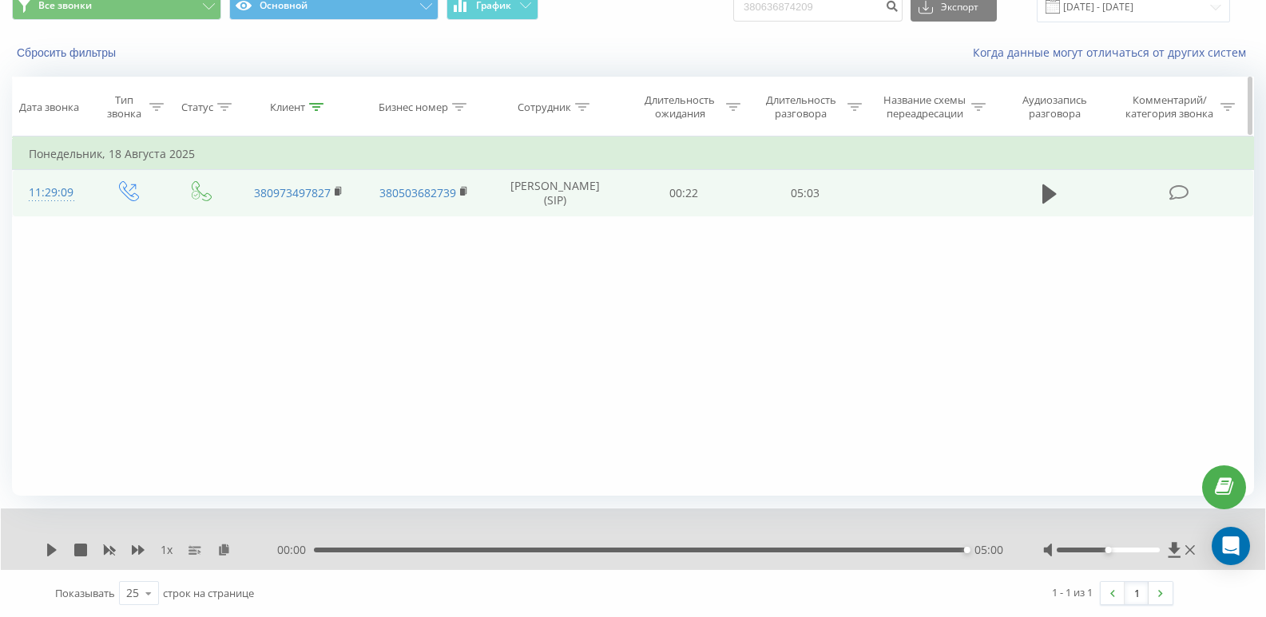
click at [315, 109] on icon at bounding box center [316, 107] width 14 height 8
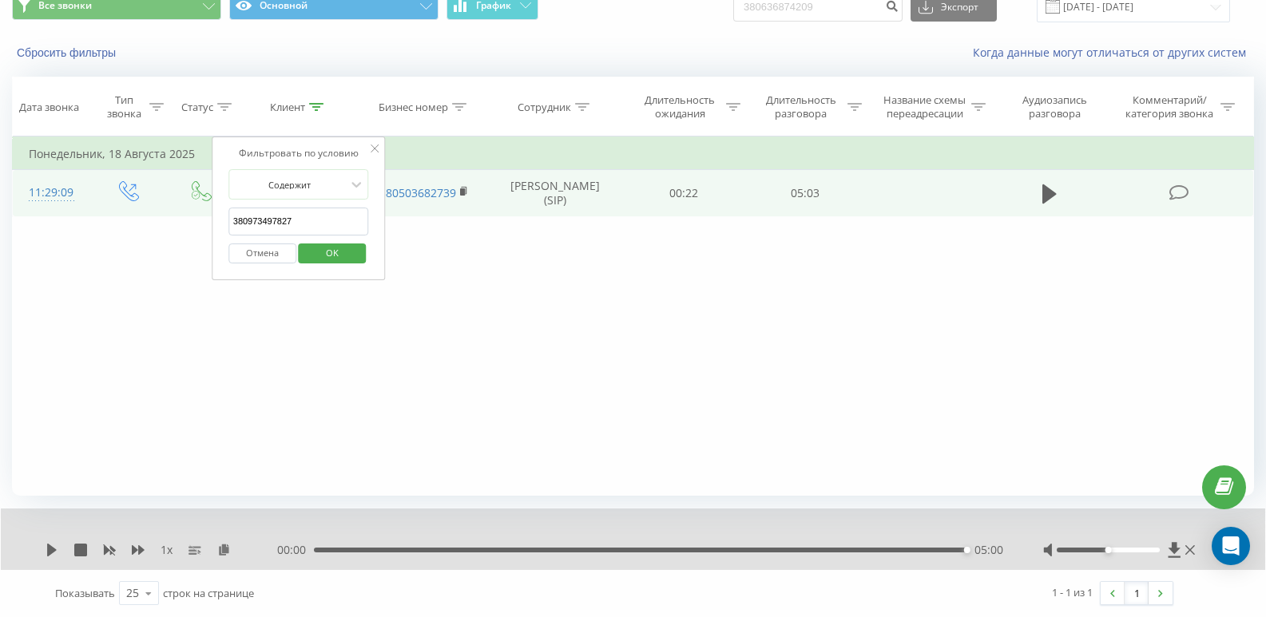
drag, startPoint x: 318, startPoint y: 216, endPoint x: 103, endPoint y: 220, distance: 214.9
click at [103, 216] on table "Фильтровать по условию Равно Введите значение Отмена OK Фильтровать по условию …" at bounding box center [633, 177] width 1242 height 80
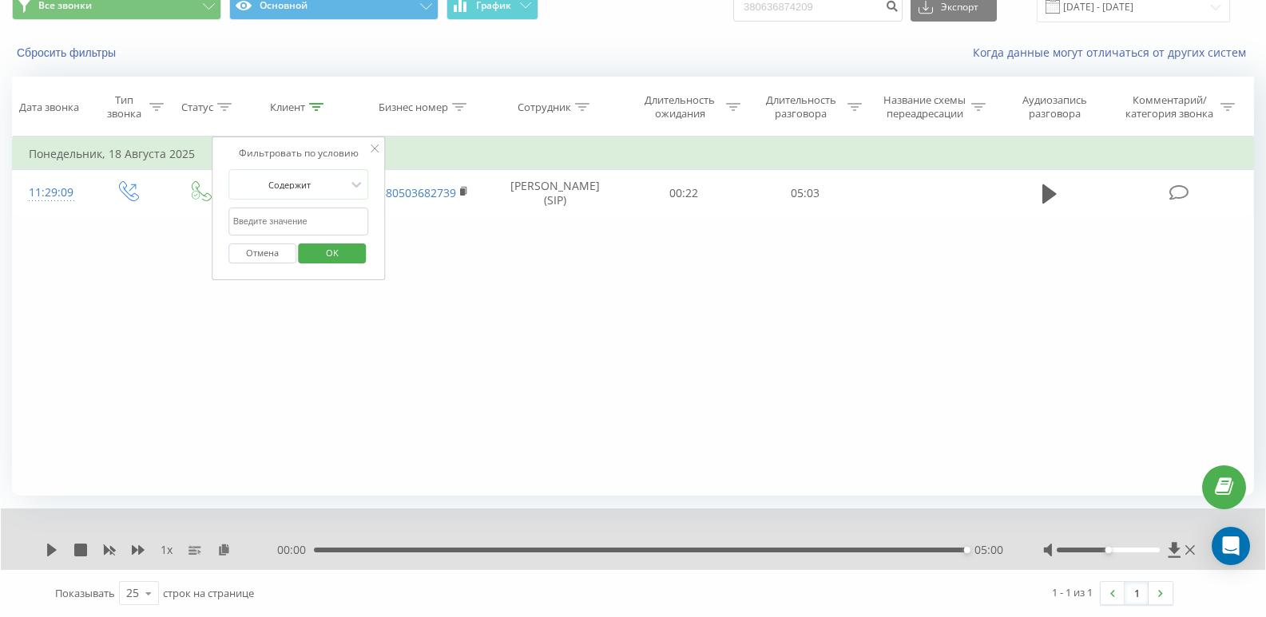
paste input "380970251030"
type input "380970251030"
click button "OK" at bounding box center [333, 254] width 68 height 20
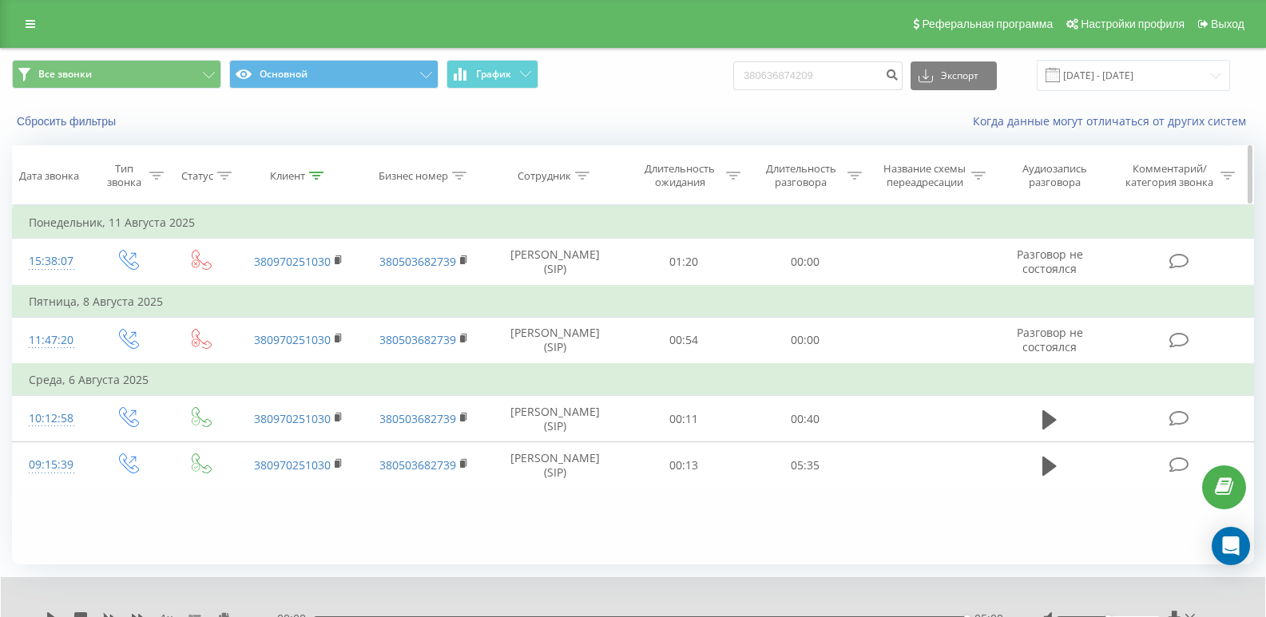
click at [319, 175] on icon at bounding box center [316, 176] width 14 height 8
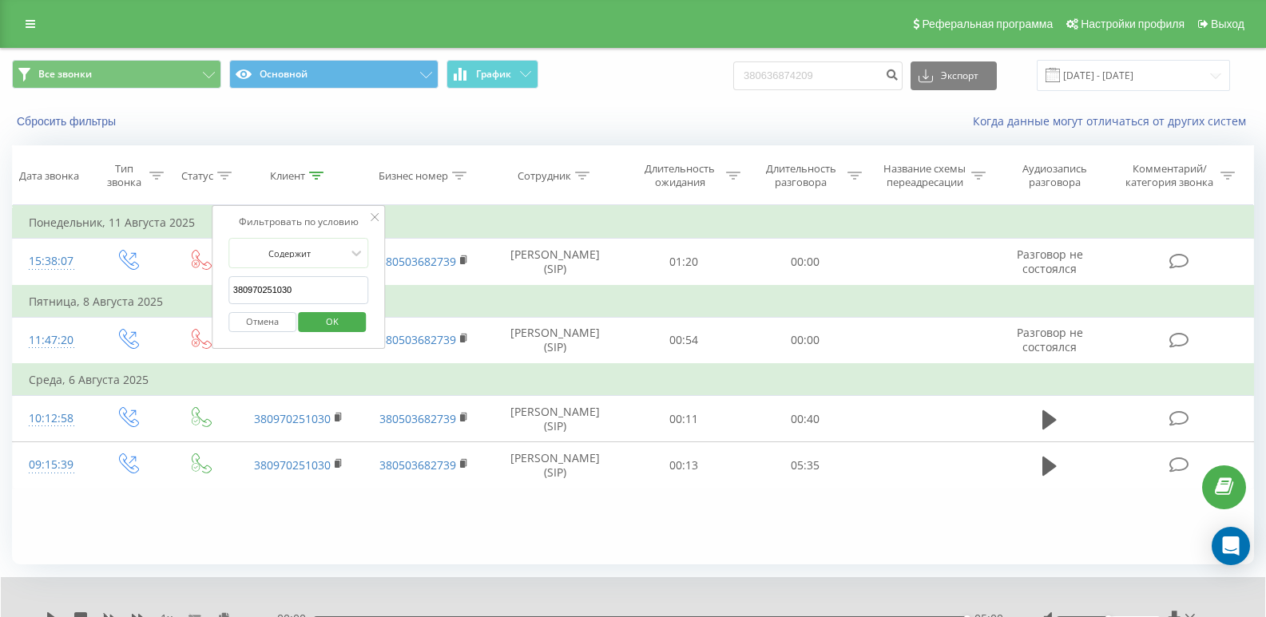
drag, startPoint x: 329, startPoint y: 280, endPoint x: 136, endPoint y: 323, distance: 198.0
click at [136, 323] on table "Фильтровать по условию Равно Введите значение Отмена OK Фильтровать по условию …" at bounding box center [633, 347] width 1242 height 284
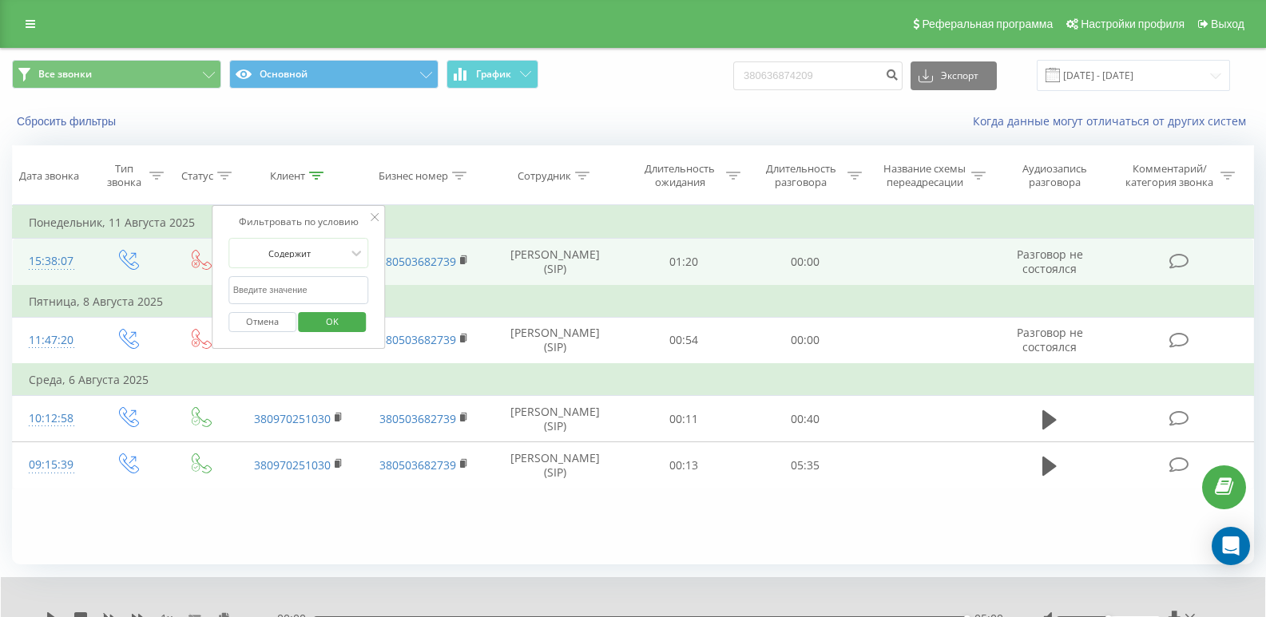
paste input "380931614752"
type input "380931614752"
click button "OK" at bounding box center [333, 322] width 68 height 20
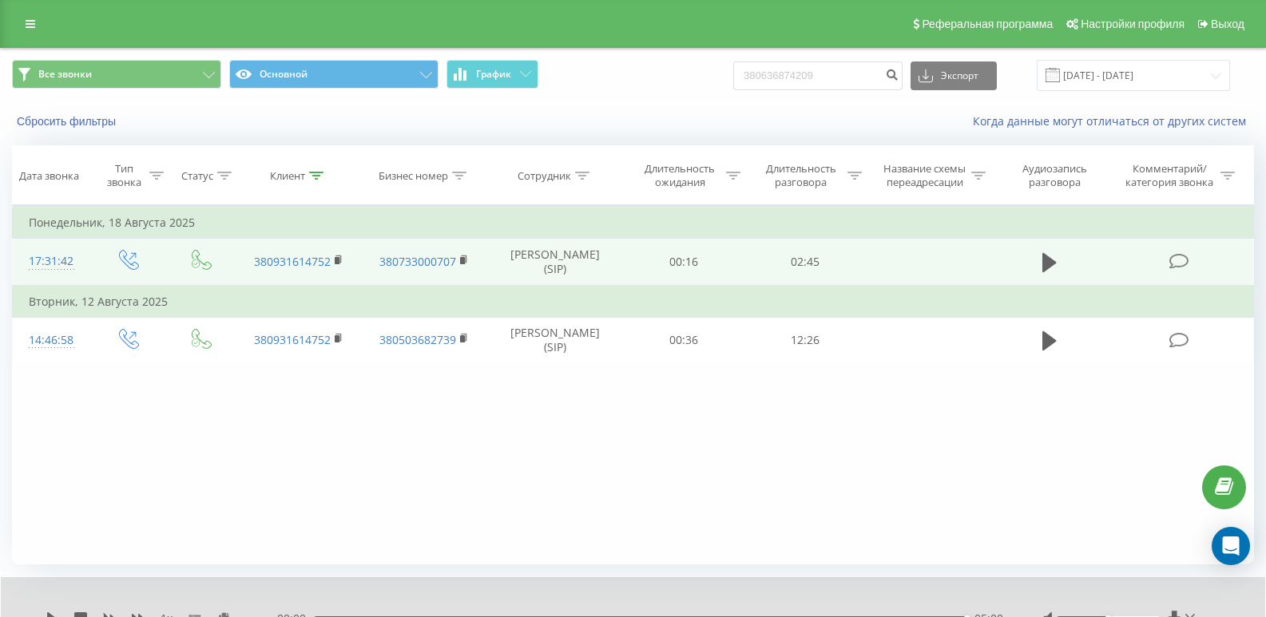
click at [757, 272] on td at bounding box center [1049, 262] width 117 height 47
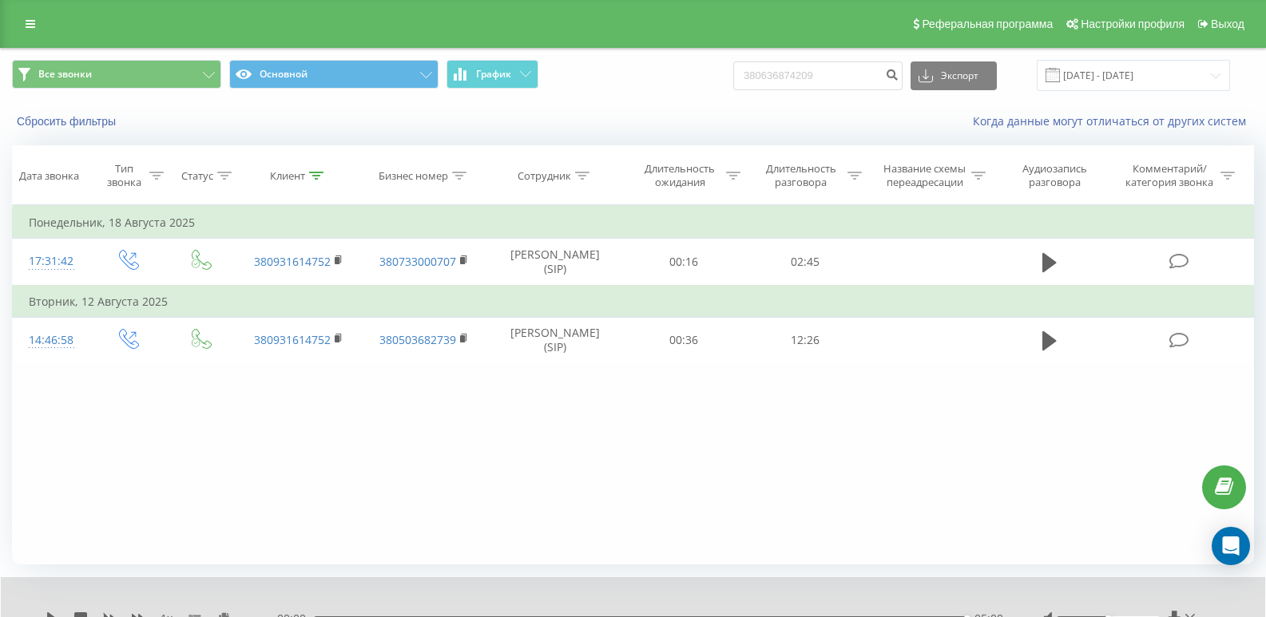
scroll to position [69, 0]
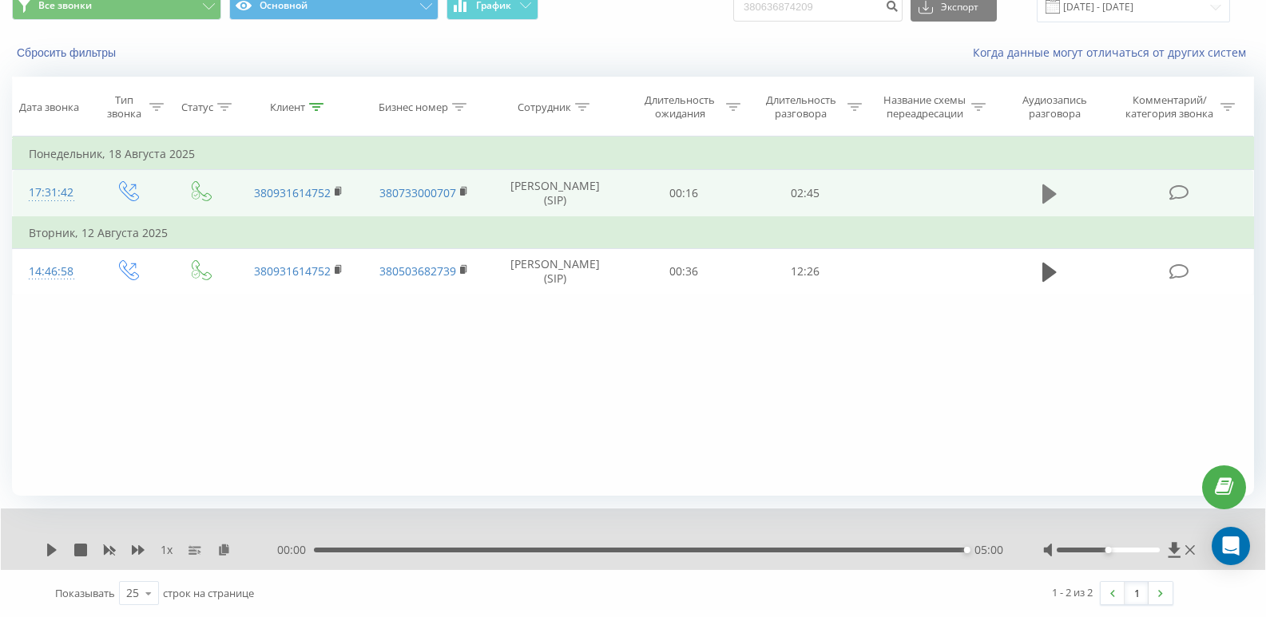
click at [757, 200] on button at bounding box center [1049, 194] width 24 height 24
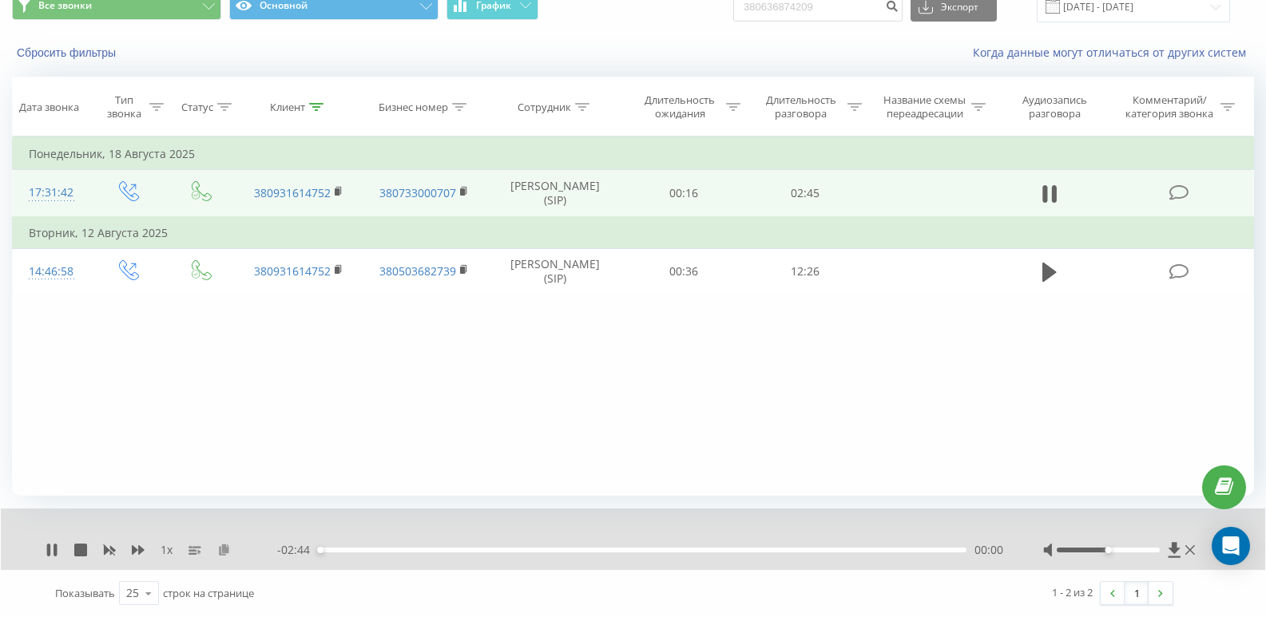
click at [223, 550] on icon at bounding box center [224, 549] width 14 height 11
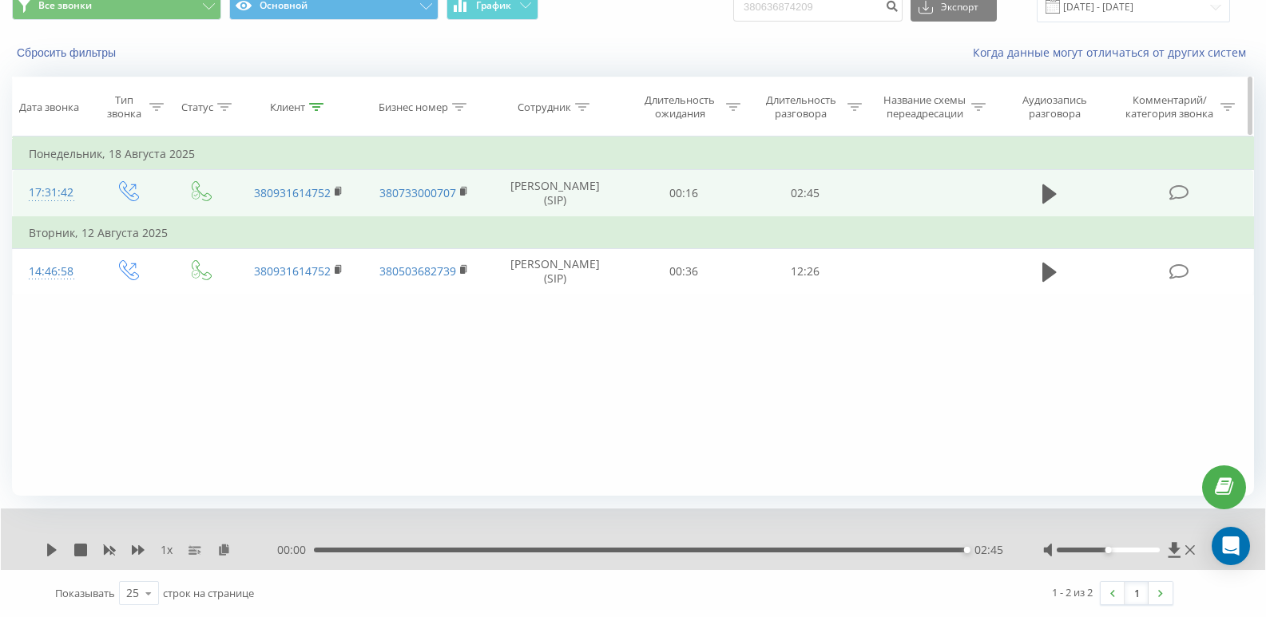
click at [304, 109] on div "Клиент" at bounding box center [287, 108] width 35 height 14
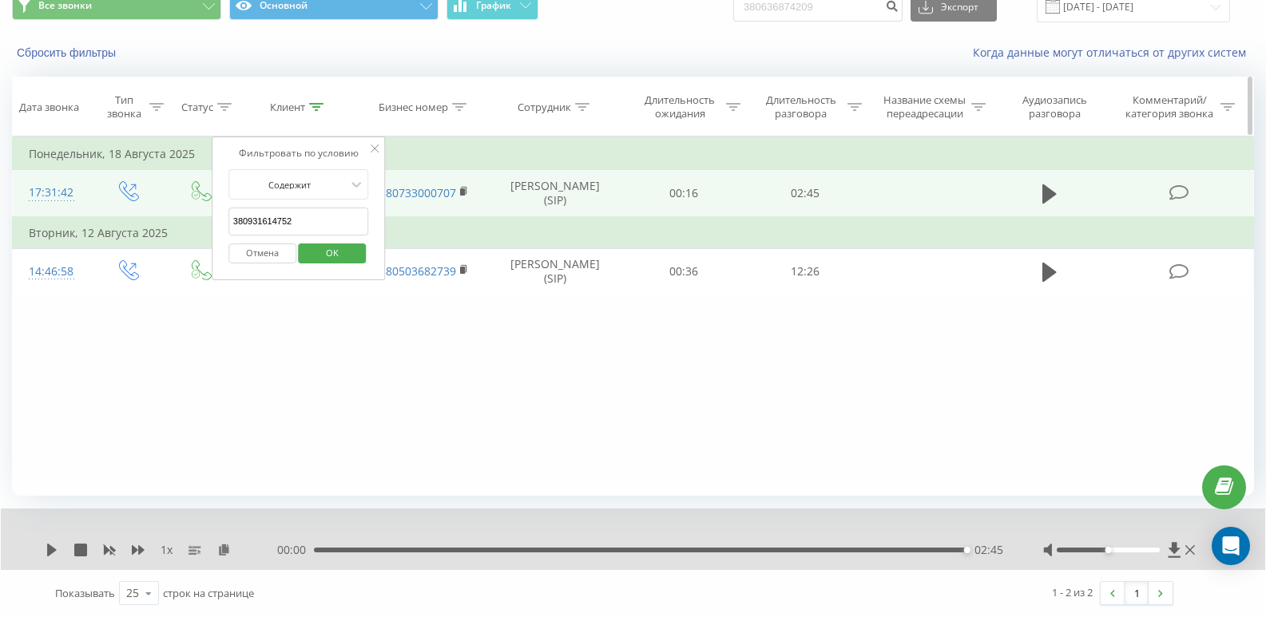
click at [311, 108] on icon at bounding box center [316, 107] width 14 height 8
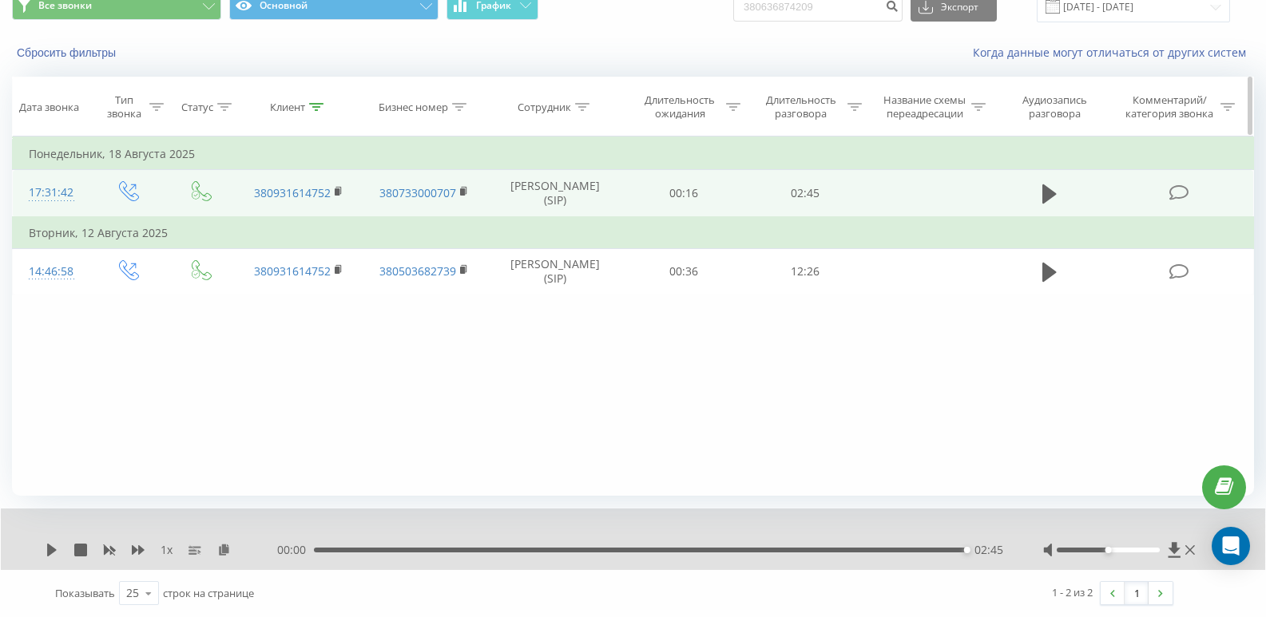
click at [321, 103] on icon at bounding box center [316, 107] width 14 height 8
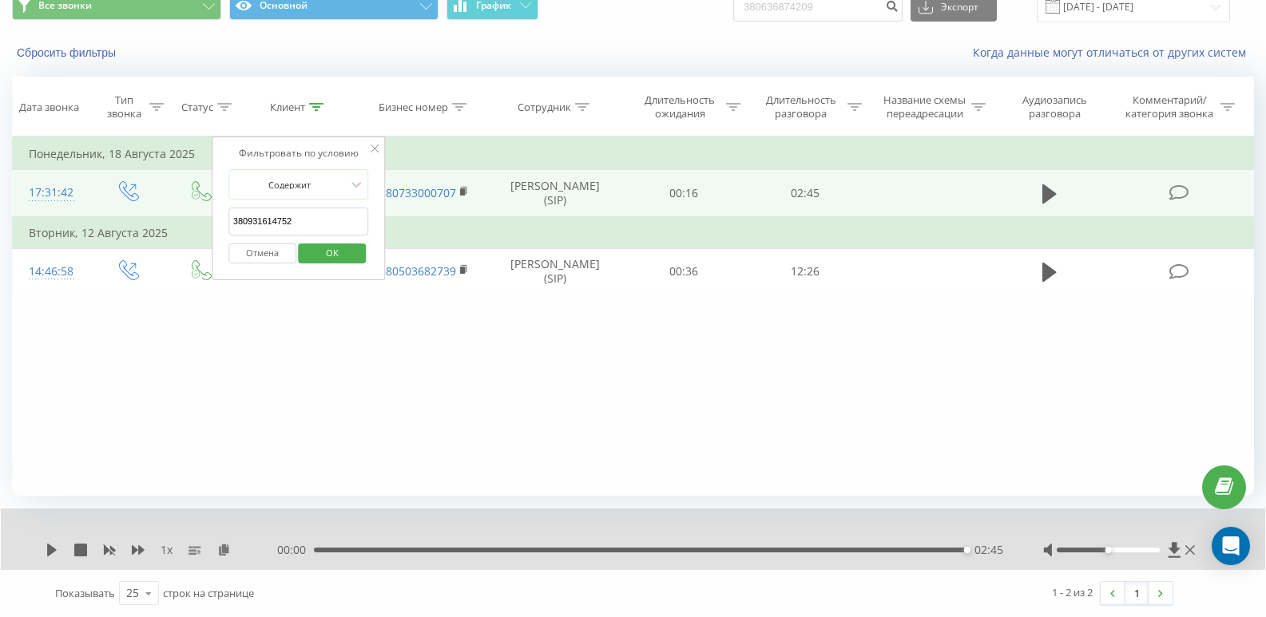
drag, startPoint x: 305, startPoint y: 221, endPoint x: 49, endPoint y: 224, distance: 256.4
click at [49, 224] on table "Фильтровать по условию Равно Введите значение Отмена OK Фильтровать по условию …" at bounding box center [633, 216] width 1242 height 159
paste input "380992895101"
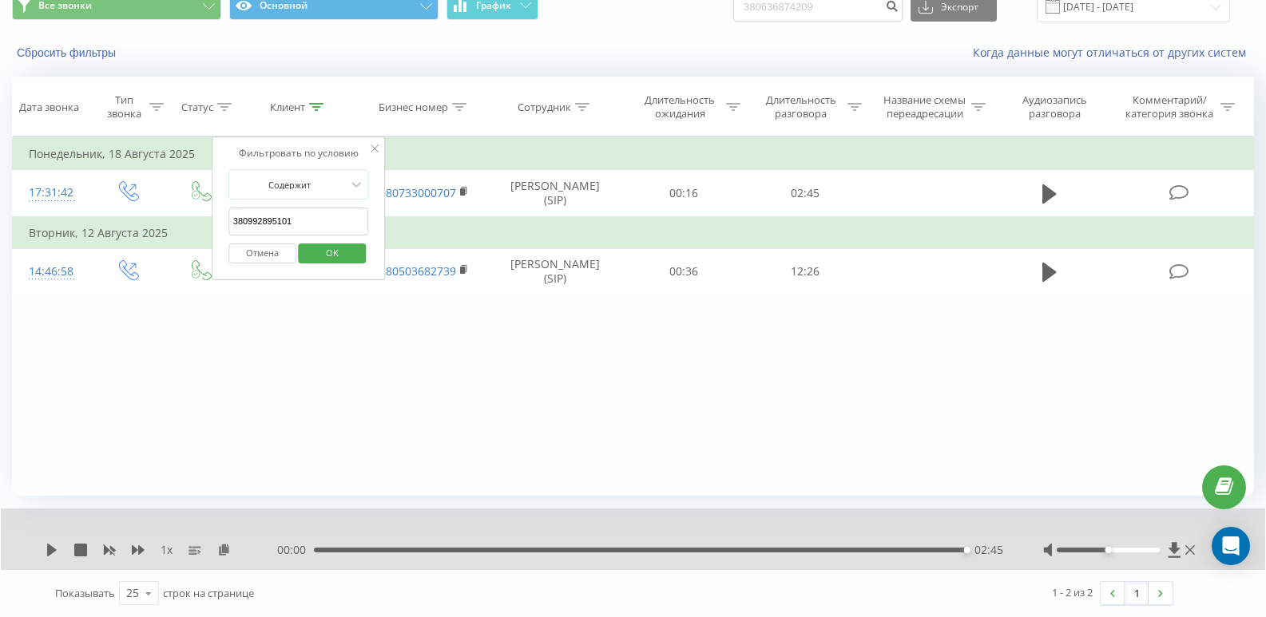
type input "380992895101"
click at [331, 252] on span "OK" at bounding box center [332, 252] width 45 height 25
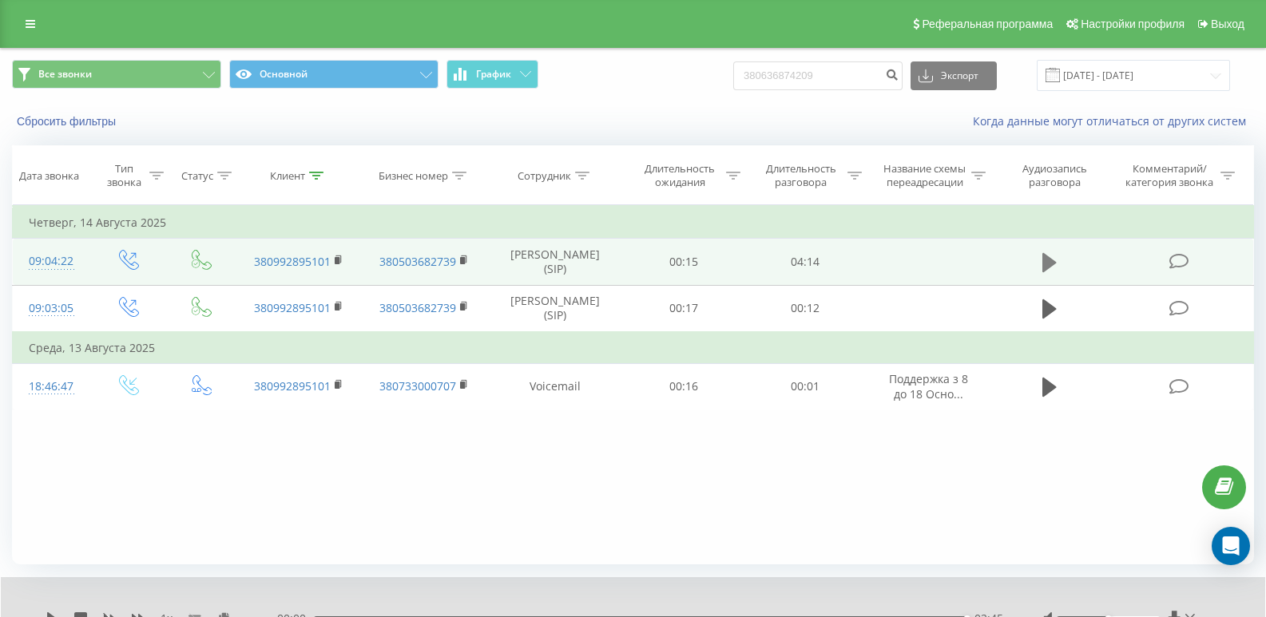
click at [757, 266] on button at bounding box center [1049, 263] width 24 height 24
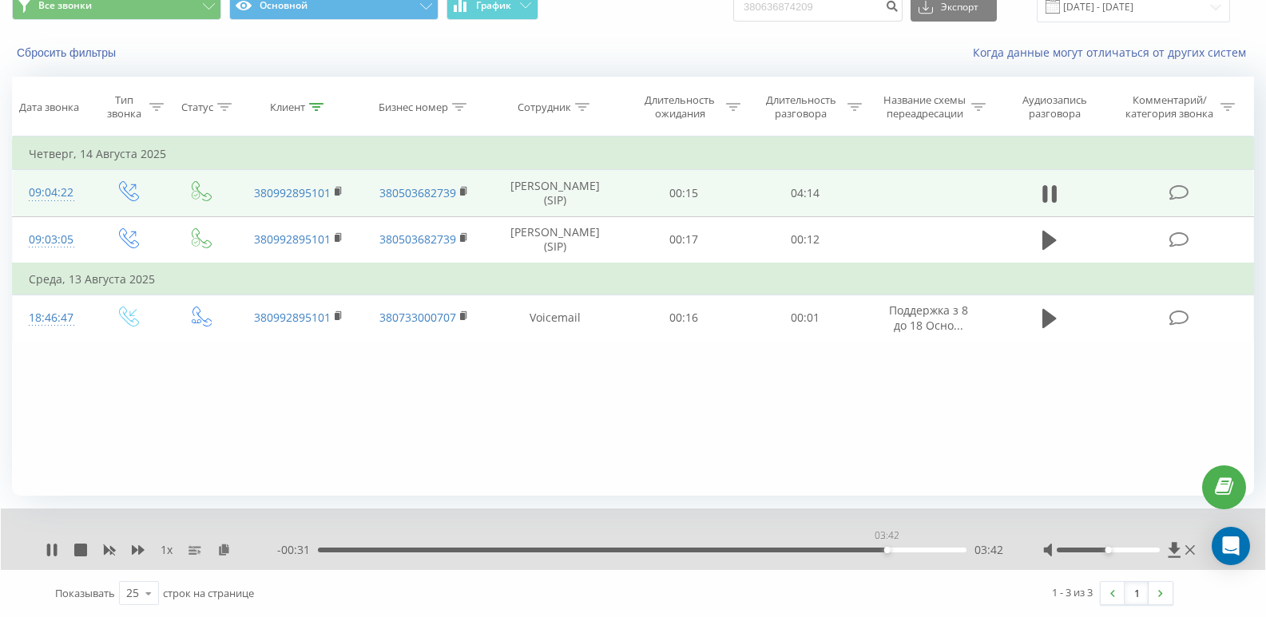
click at [757, 551] on div "03:42" at bounding box center [642, 550] width 648 height 5
click at [757, 550] on div "03:54" at bounding box center [642, 550] width 648 height 5
click at [757, 553] on icon at bounding box center [1190, 550] width 10 height 13
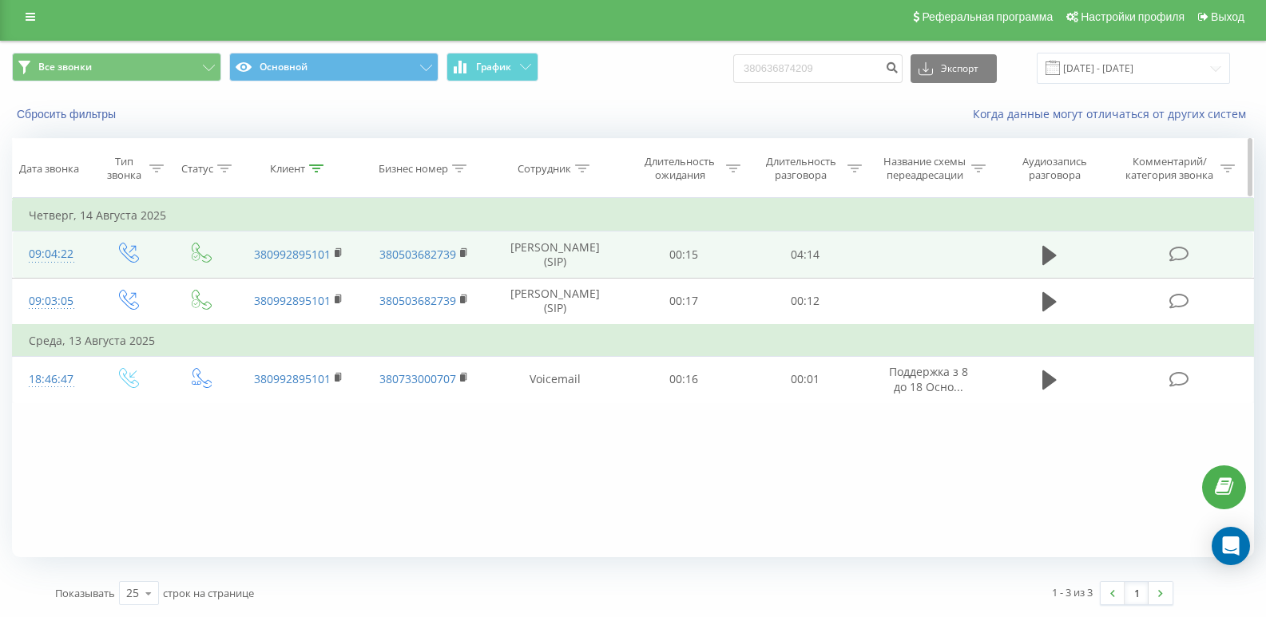
click at [324, 169] on div "Клиент" at bounding box center [299, 169] width 126 height 14
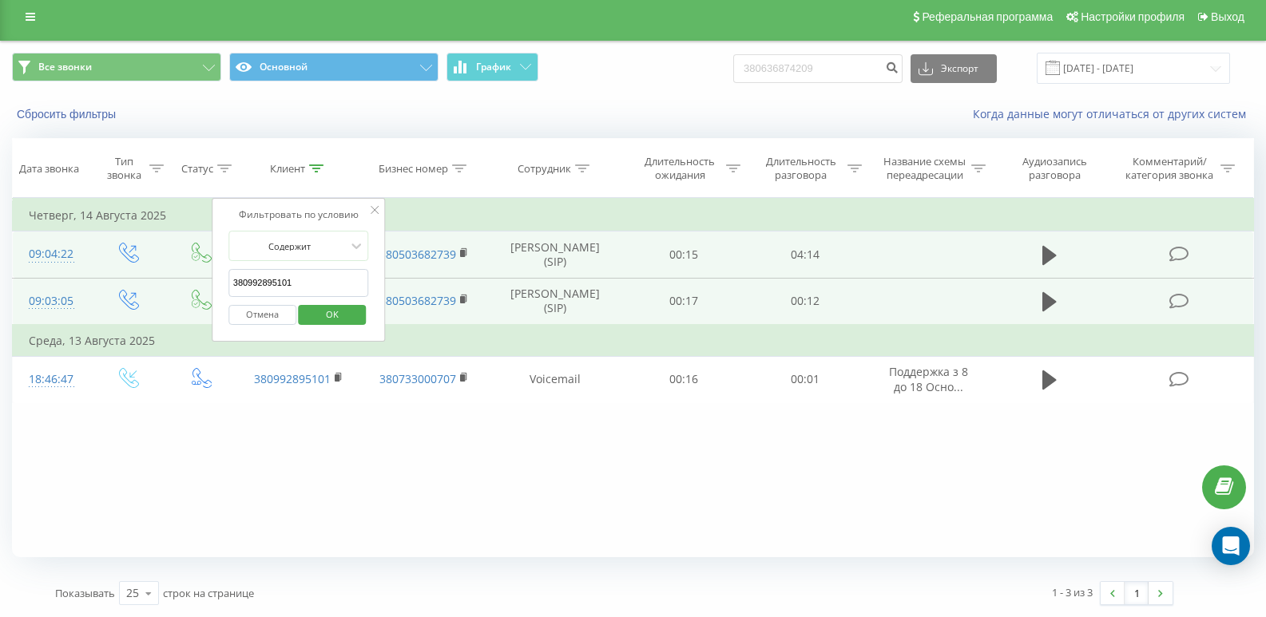
drag, startPoint x: 308, startPoint y: 289, endPoint x: 176, endPoint y: 293, distance: 132.6
click at [176, 293] on table "Фильтровать по условию Равно Введите значение Отмена OK Фильтровать по условию …" at bounding box center [633, 300] width 1242 height 205
paste input "380962384927"
type input "380962384927"
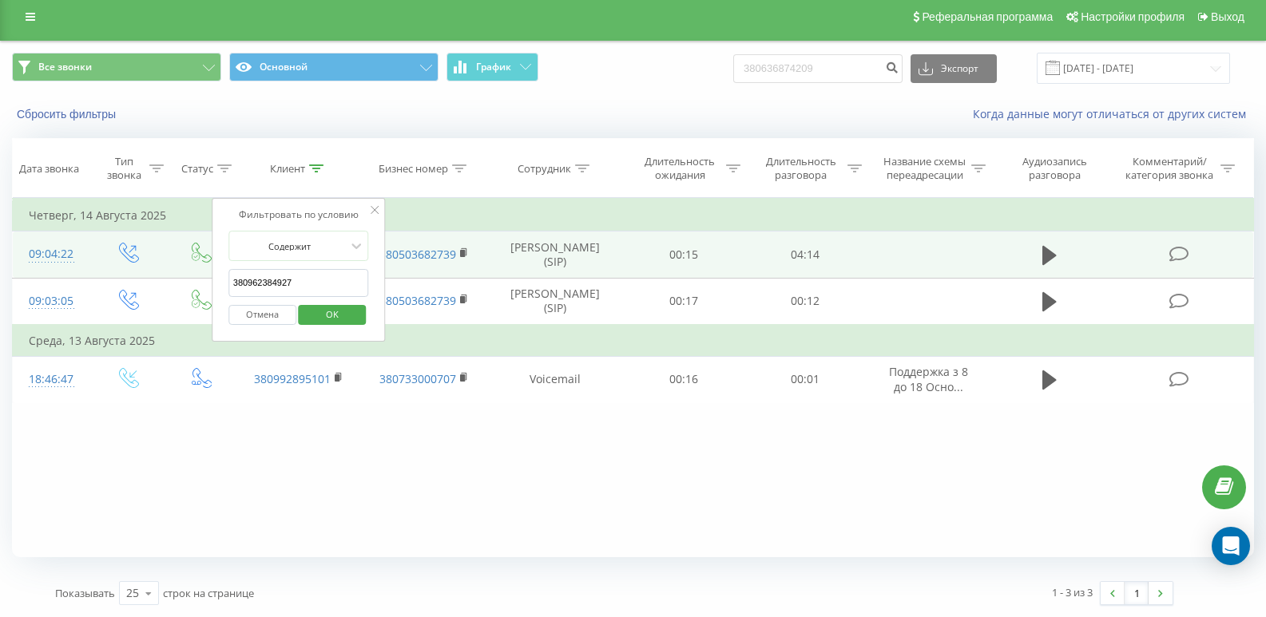
click button "OK" at bounding box center [333, 315] width 68 height 20
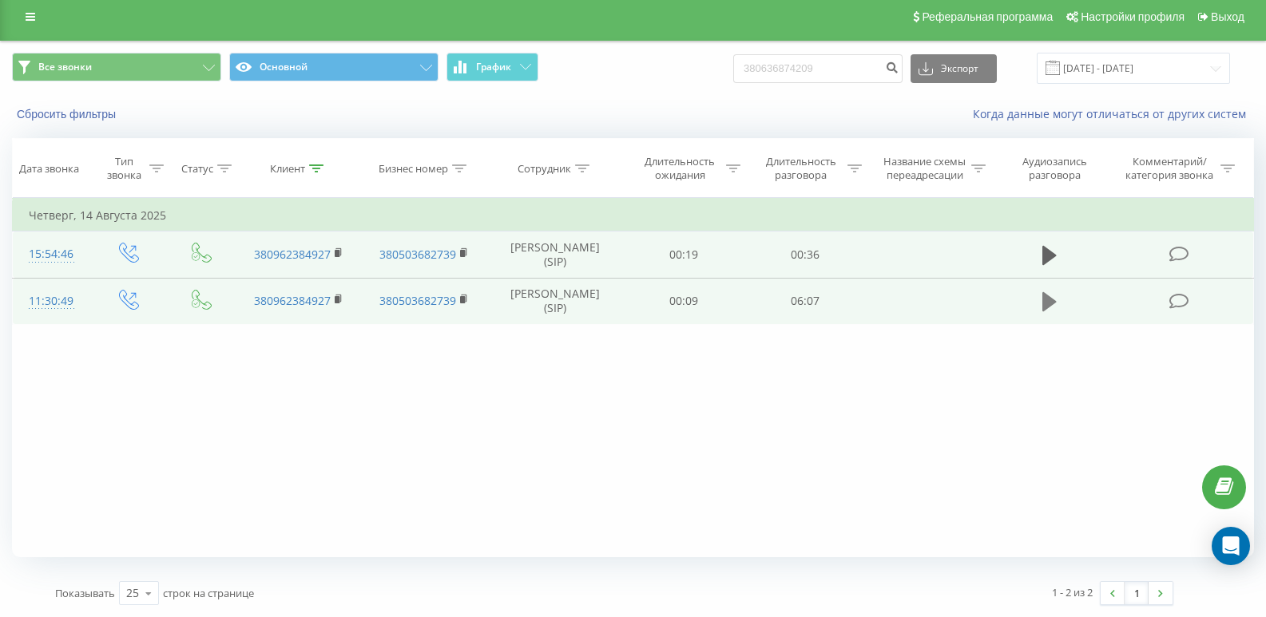
click at [757, 313] on icon at bounding box center [1049, 302] width 14 height 22
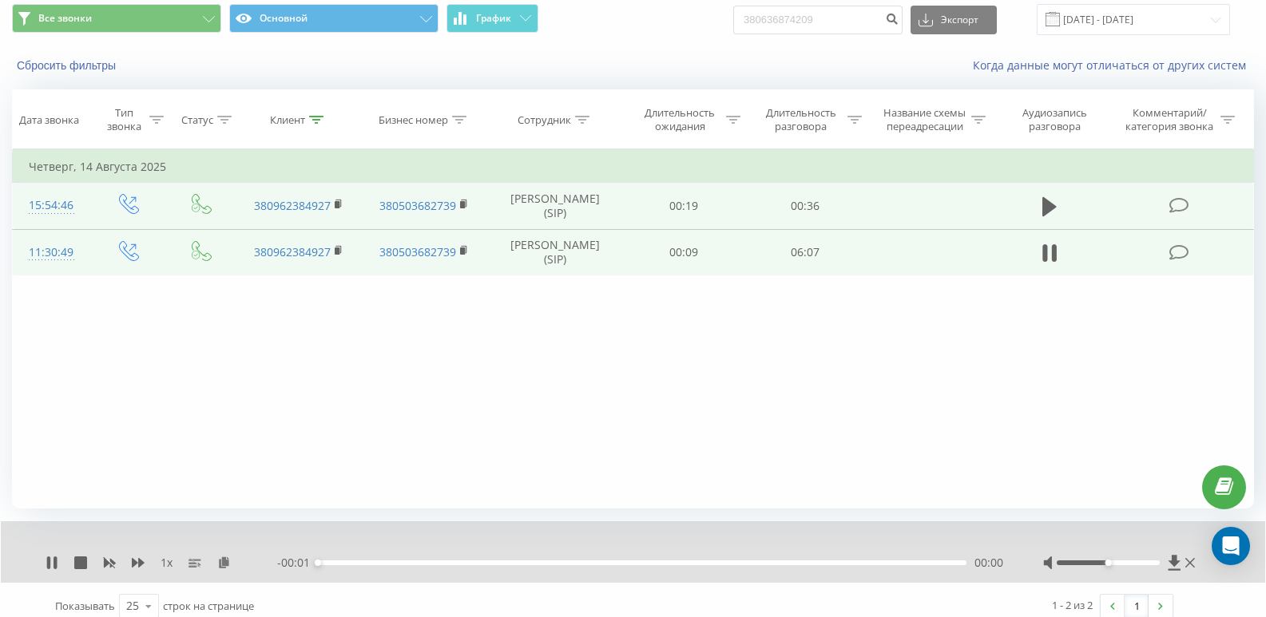
scroll to position [69, 0]
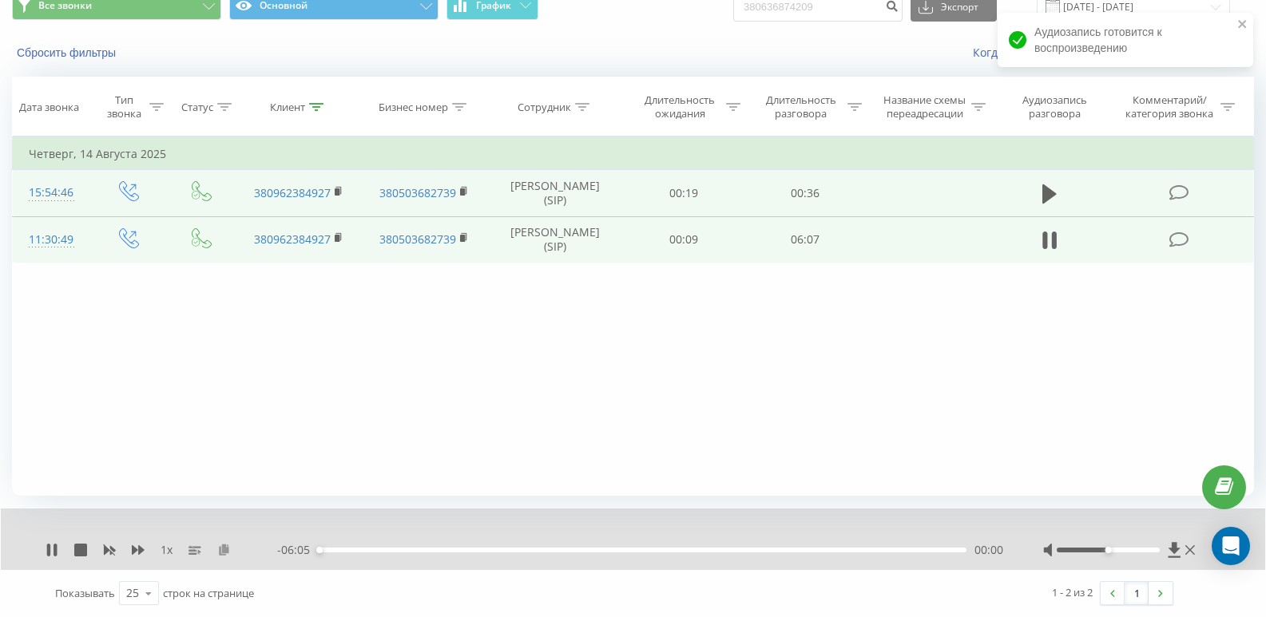
click at [222, 550] on icon at bounding box center [224, 549] width 14 height 11
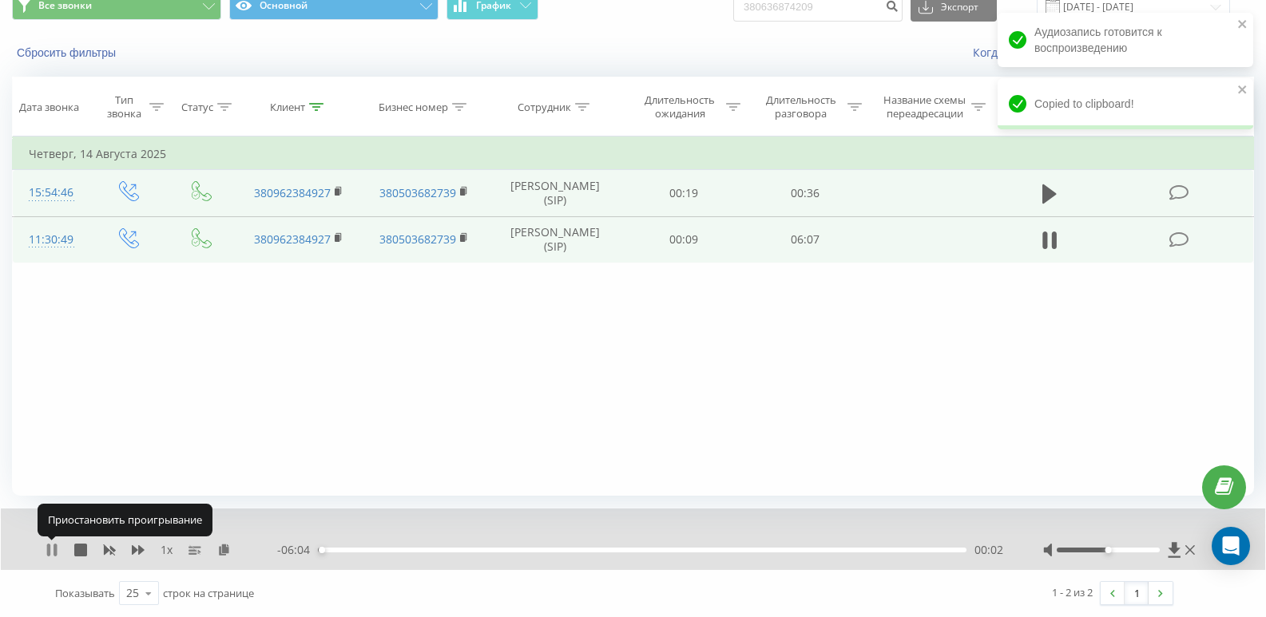
click at [54, 549] on icon at bounding box center [55, 550] width 3 height 13
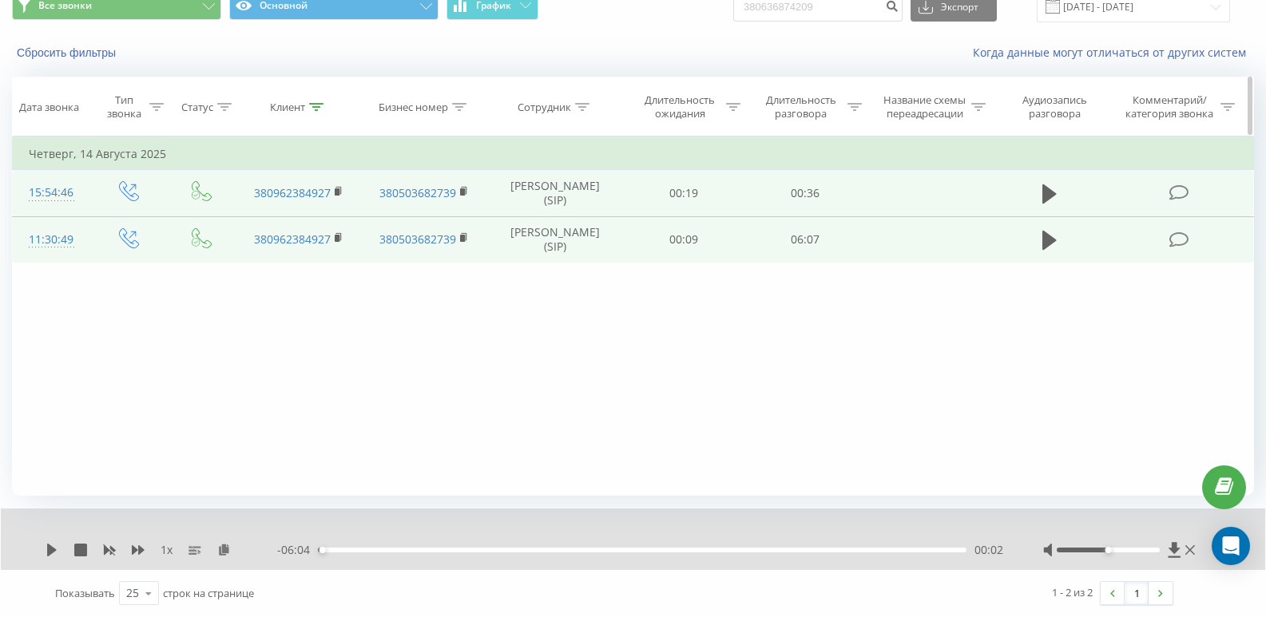
click at [321, 108] on icon at bounding box center [316, 107] width 14 height 8
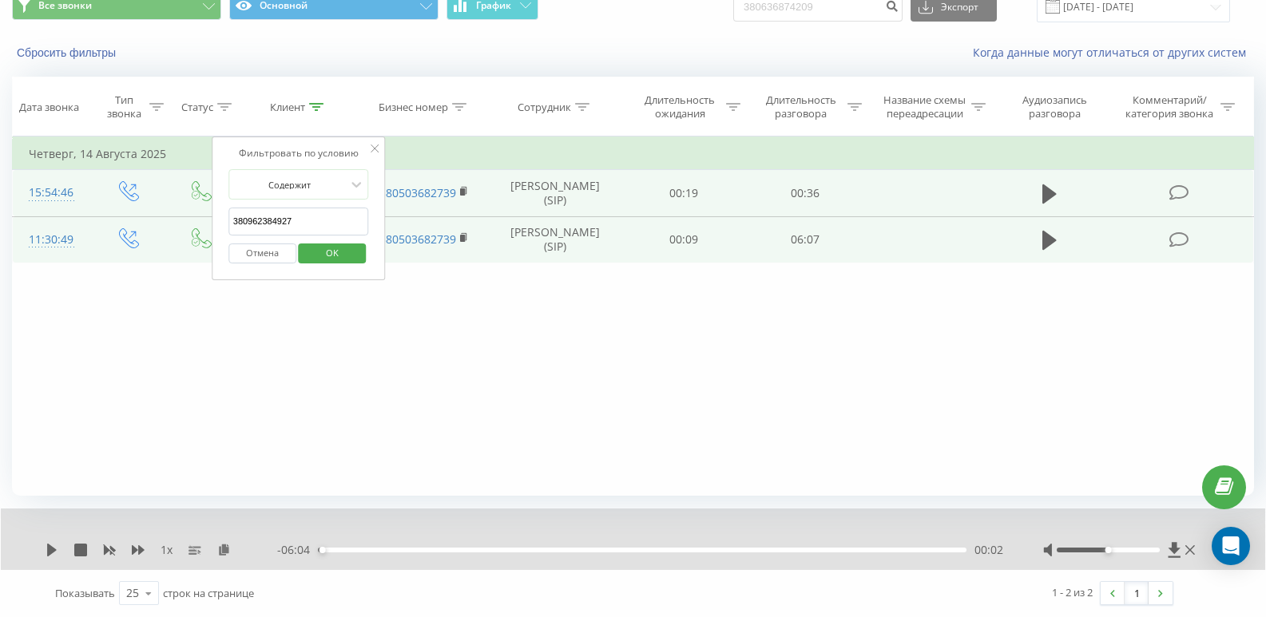
drag, startPoint x: 301, startPoint y: 222, endPoint x: 41, endPoint y: 228, distance: 260.4
click at [41, 228] on table "Фильтровать по условию Равно Введите значение Отмена OK Фильтровать по условию …" at bounding box center [633, 200] width 1242 height 127
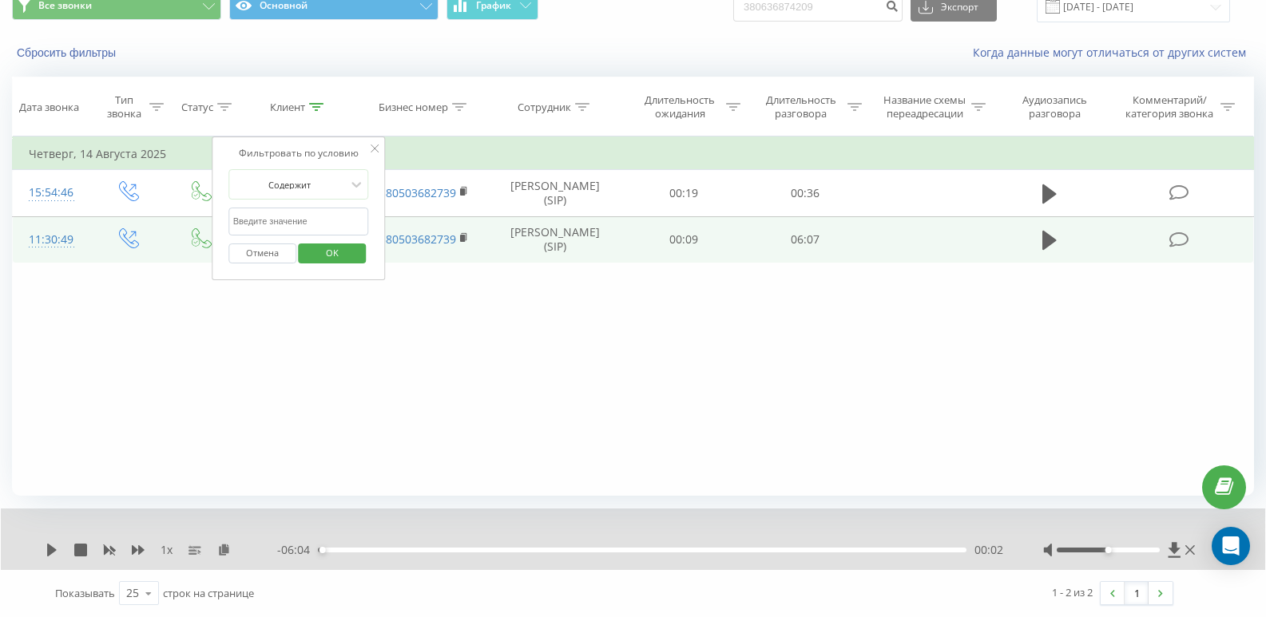
paste input "380988665556"
type input "380988665556"
click button "OK" at bounding box center [333, 254] width 68 height 20
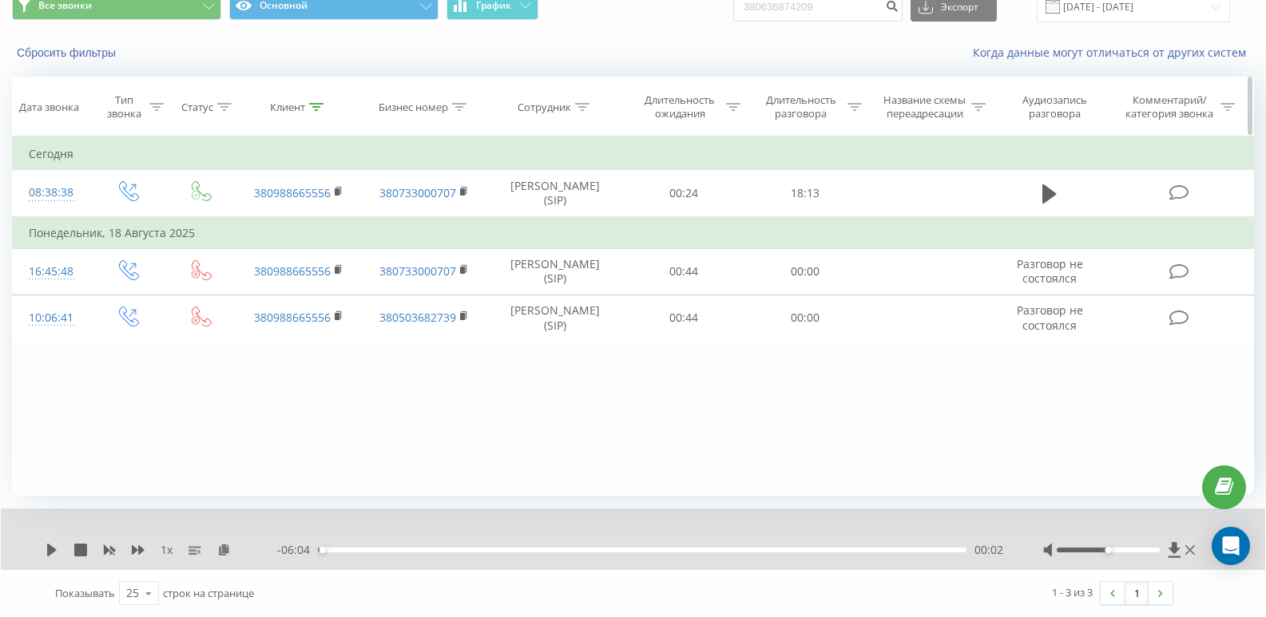
click at [324, 107] on div "Клиент" at bounding box center [299, 108] width 126 height 14
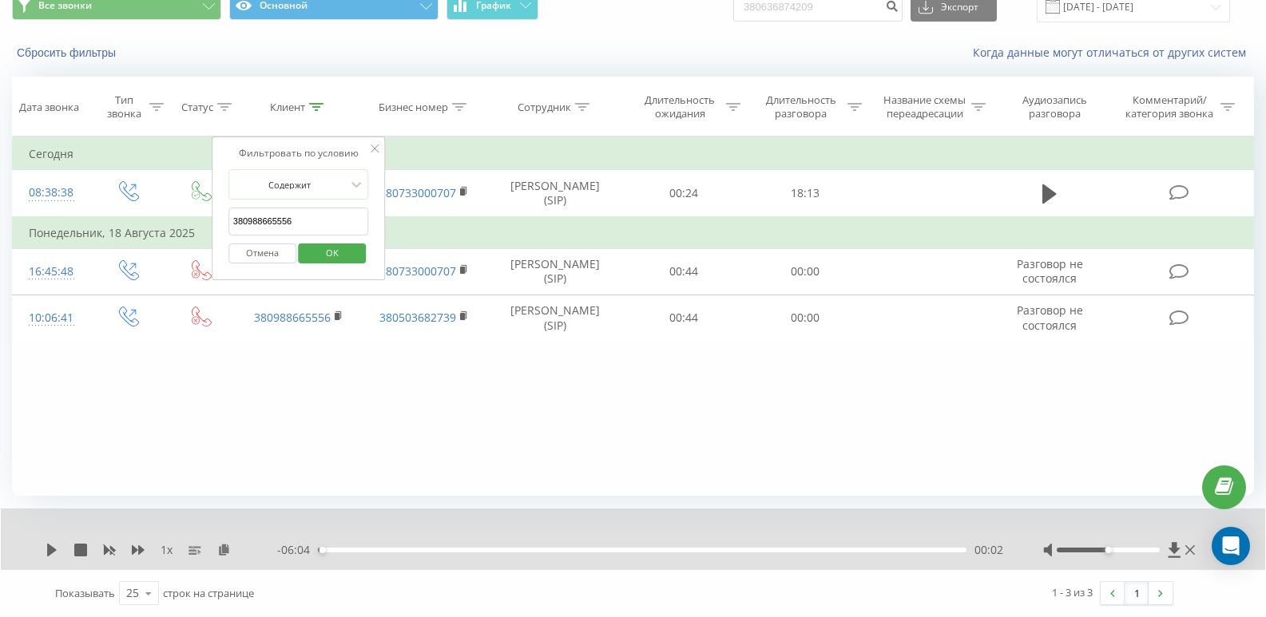
drag, startPoint x: 310, startPoint y: 219, endPoint x: 118, endPoint y: 243, distance: 193.2
click at [118, 243] on table "Фильтровать по условию Равно Введите значение Отмена OK Фильтровать по условию …" at bounding box center [633, 239] width 1242 height 205
paste input "380663266630"
type input "380663266630"
click button "OK" at bounding box center [333, 254] width 68 height 20
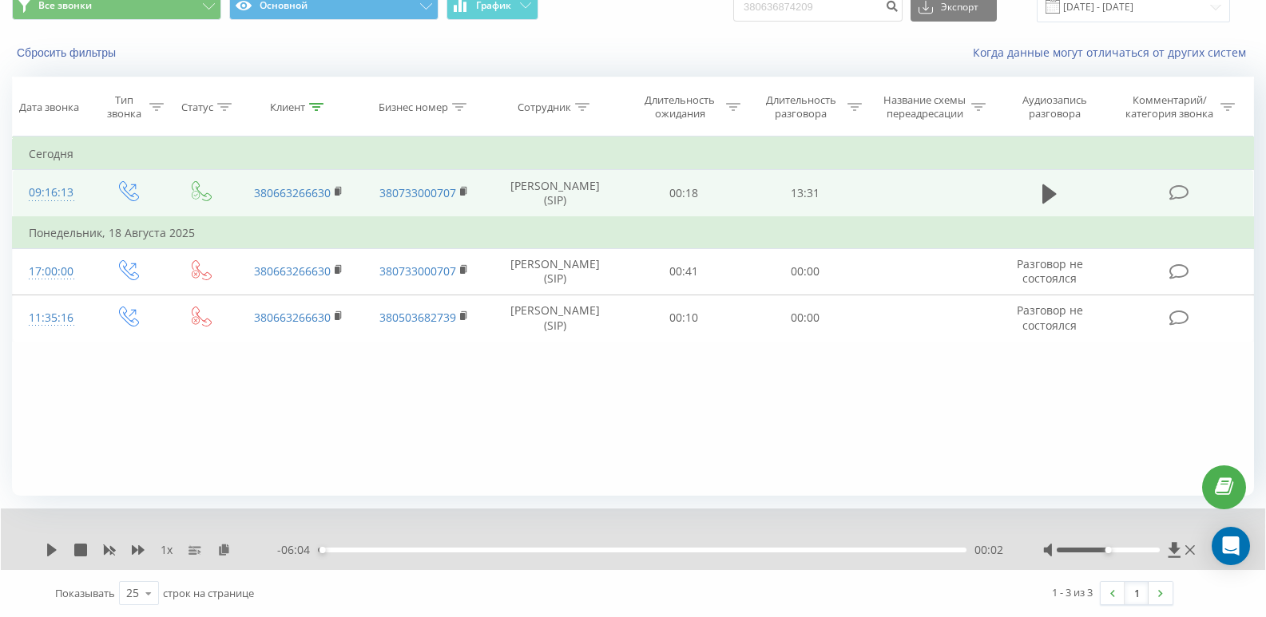
click at [757, 199] on td at bounding box center [1049, 193] width 117 height 47
click at [757, 204] on icon at bounding box center [1049, 193] width 14 height 19
click at [46, 552] on icon at bounding box center [52, 550] width 13 height 13
click at [223, 553] on icon at bounding box center [224, 549] width 14 height 11
